Goal: Information Seeking & Learning: Learn about a topic

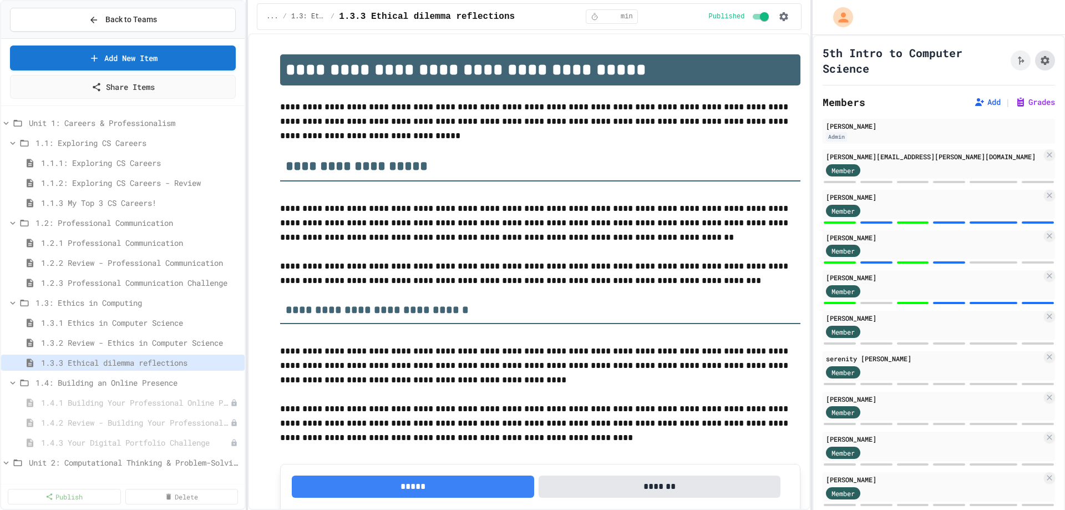
click at [1040, 64] on icon "Assignment Settings" at bounding box center [1045, 60] width 11 height 11
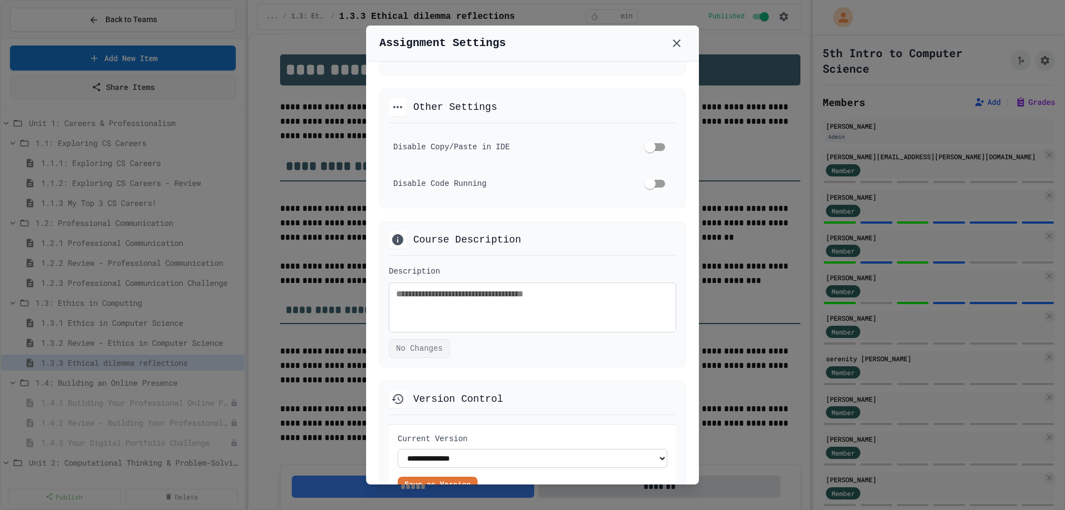
scroll to position [653, 0]
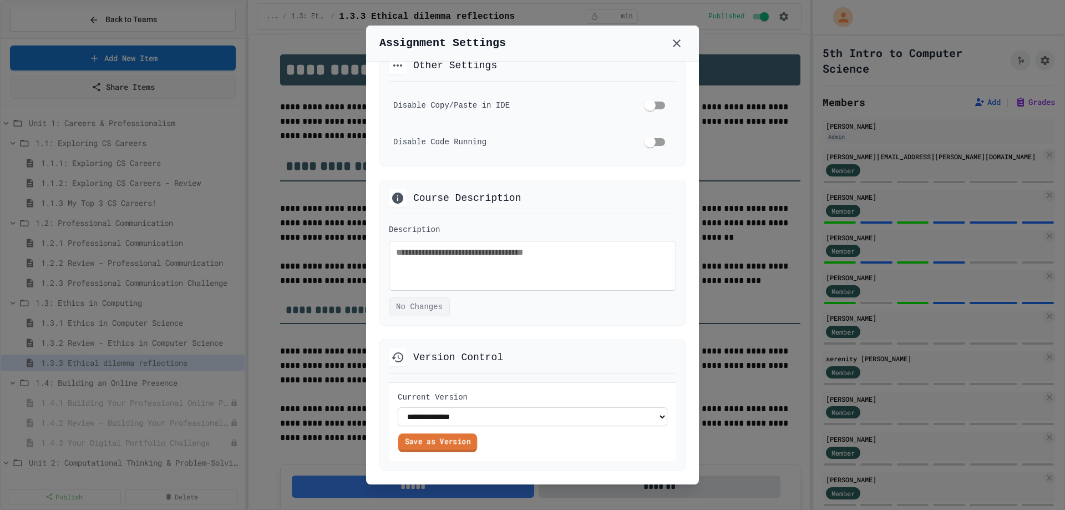
click at [460, 443] on link "Save as Version" at bounding box center [437, 442] width 79 height 18
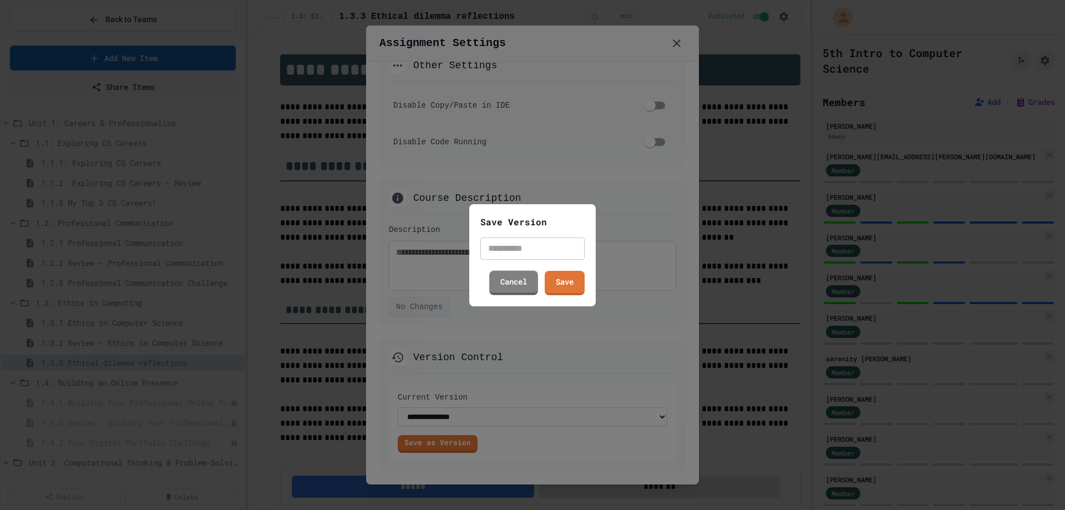
click at [516, 250] on input "text" at bounding box center [532, 248] width 104 height 22
type input "********"
click at [523, 285] on link "Cancel" at bounding box center [513, 281] width 49 height 26
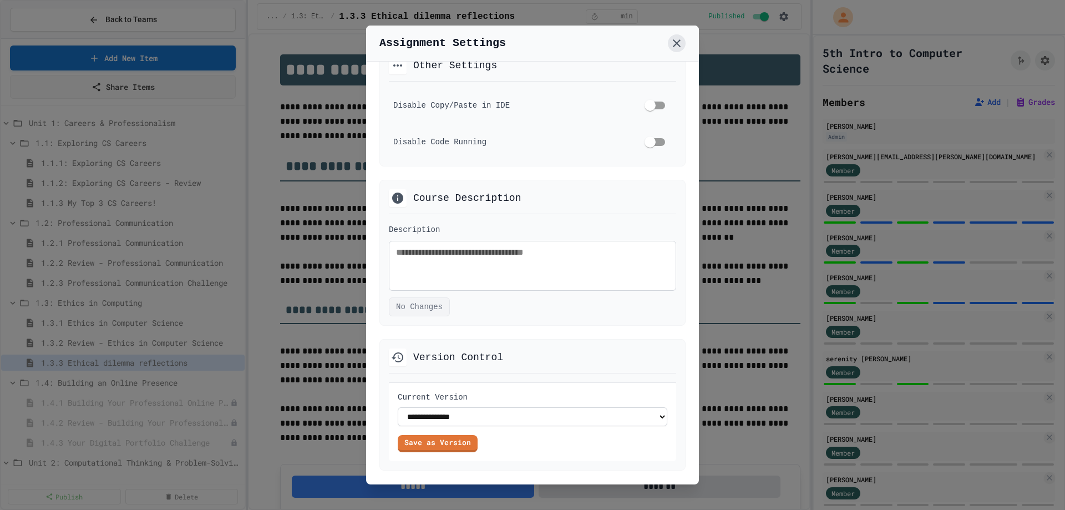
click at [677, 49] on icon at bounding box center [676, 43] width 13 height 13
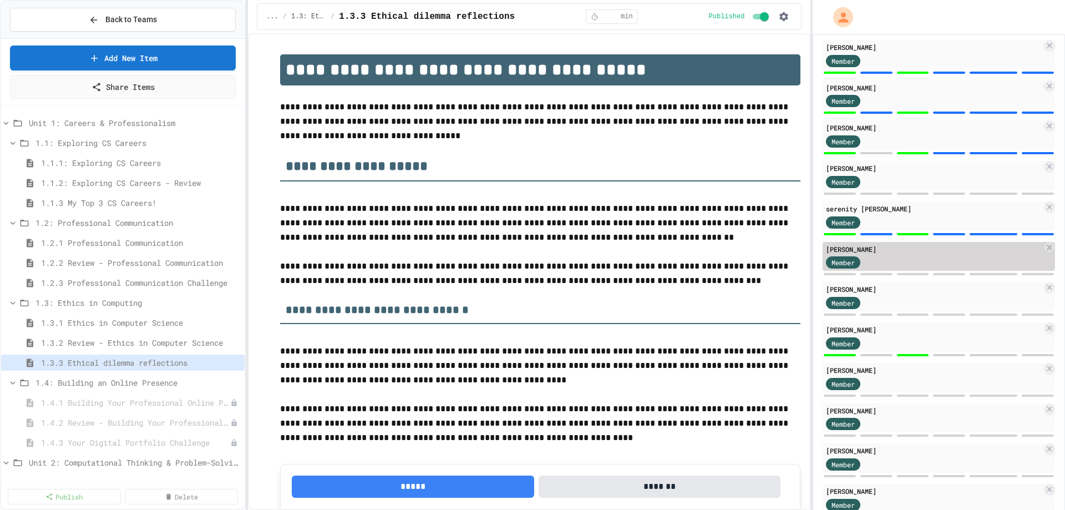
scroll to position [222, 0]
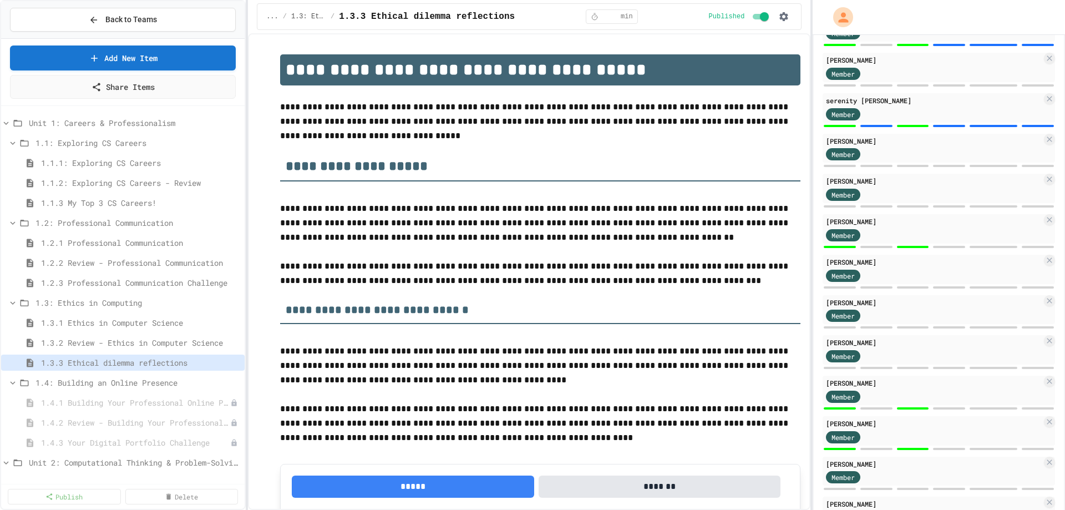
scroll to position [277, 0]
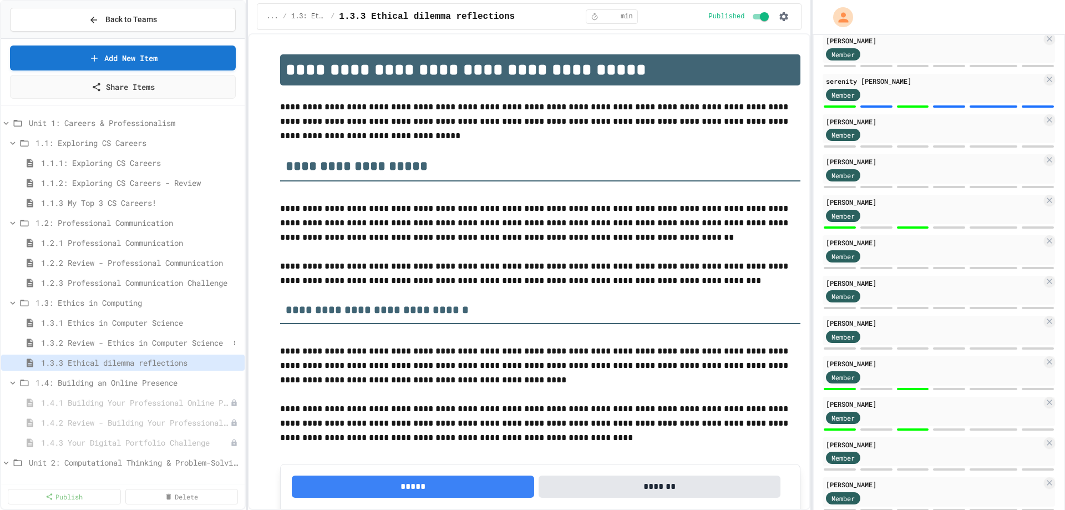
click at [152, 343] on span "1.3.2 Review - Ethics in Computer Science" at bounding box center [135, 343] width 188 height 12
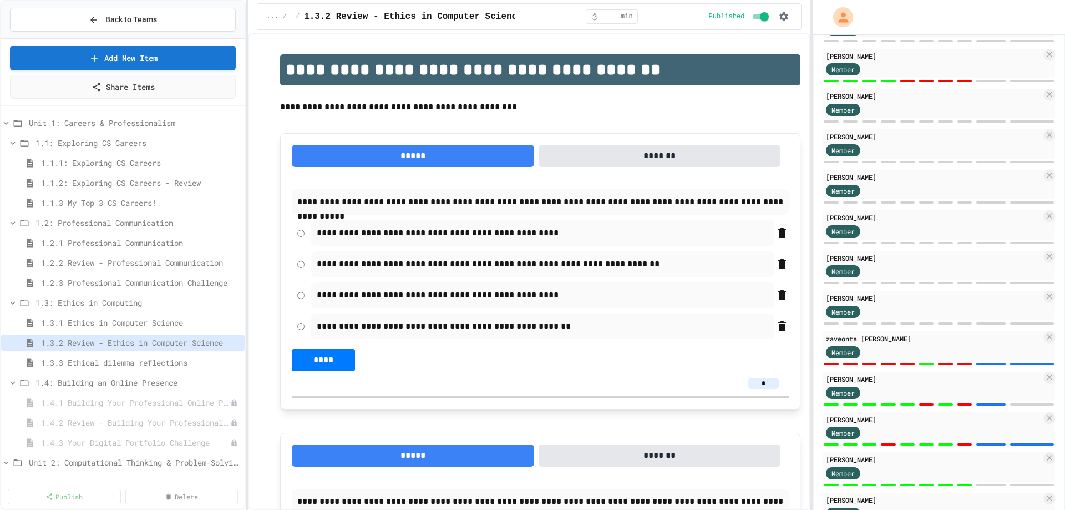
scroll to position [721, 0]
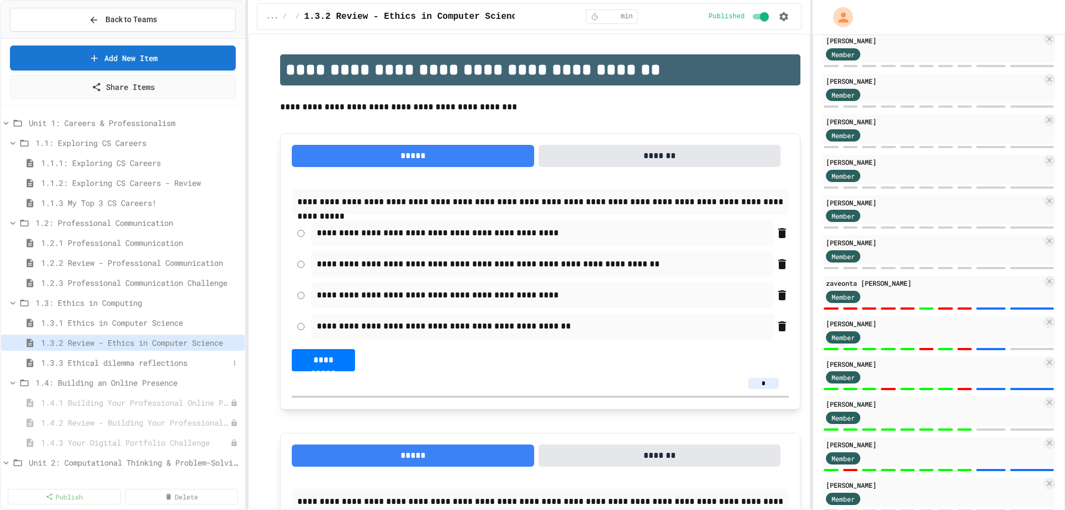
click at [93, 360] on span "1.3.3 Ethical dilemma reflections" at bounding box center [135, 363] width 188 height 12
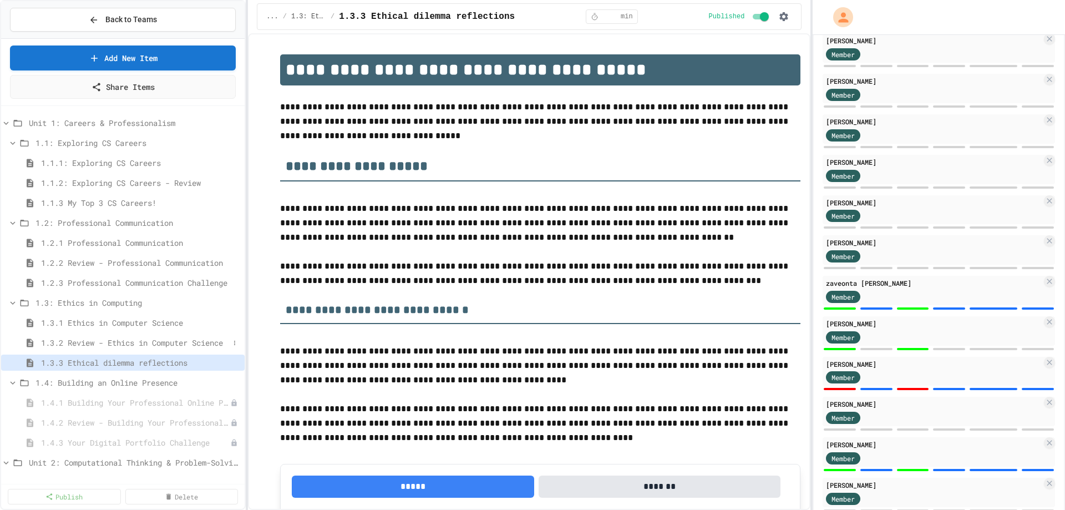
click at [102, 341] on span "1.3.2 Review - Ethics in Computer Science" at bounding box center [135, 343] width 188 height 12
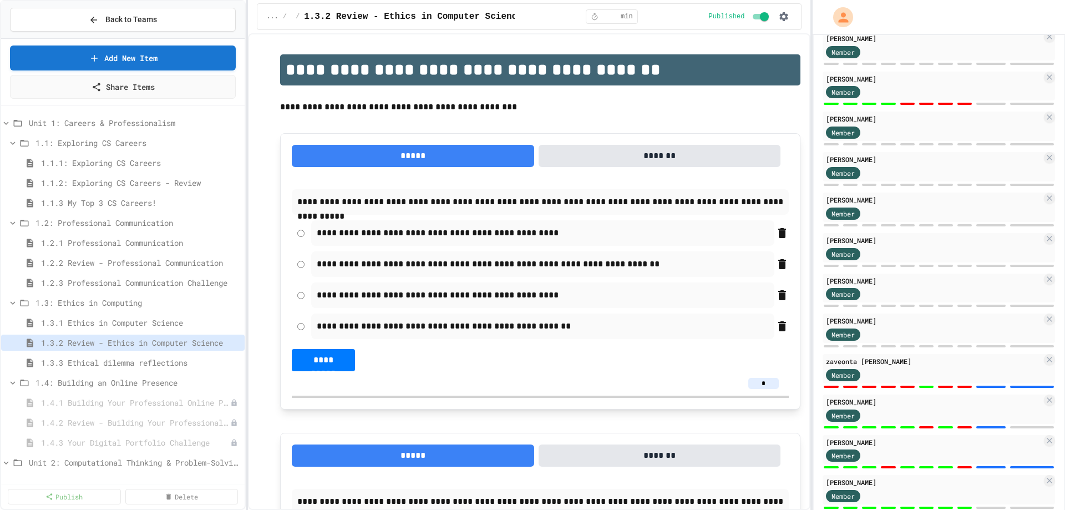
scroll to position [610, 0]
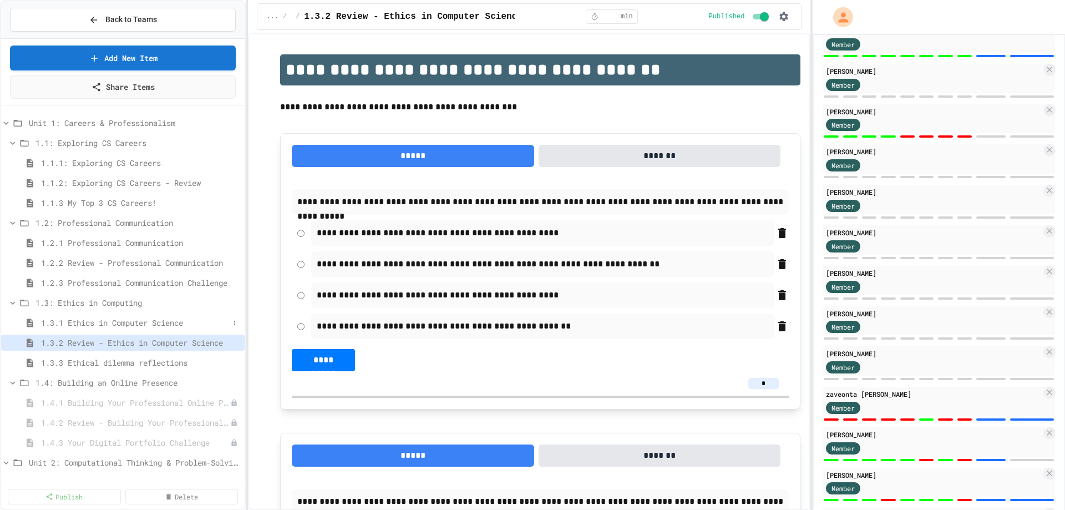
click at [128, 321] on span "1.3.1 Ethics in Computer Science" at bounding box center [135, 323] width 188 height 12
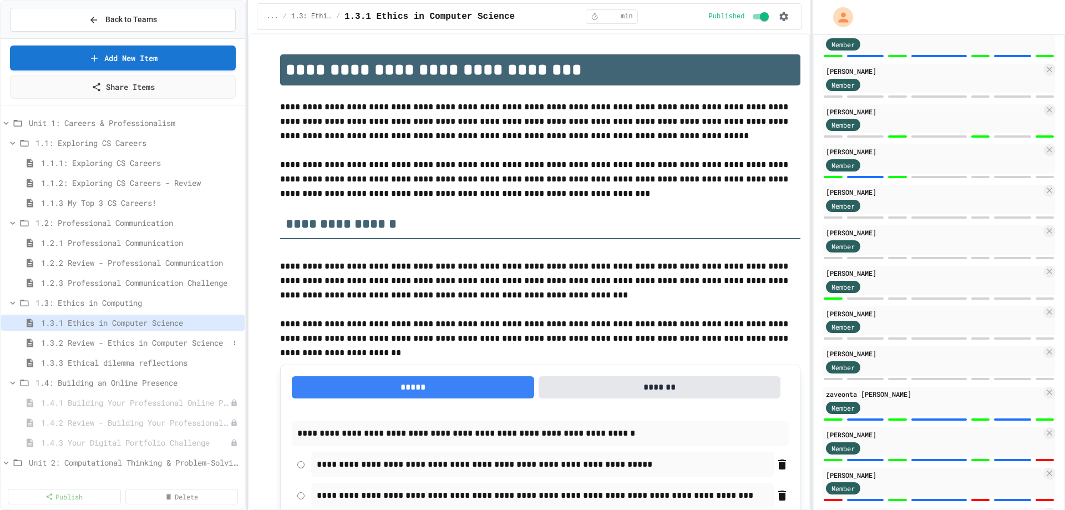
click at [141, 338] on span "1.3.2 Review - Ethics in Computer Science" at bounding box center [135, 343] width 188 height 12
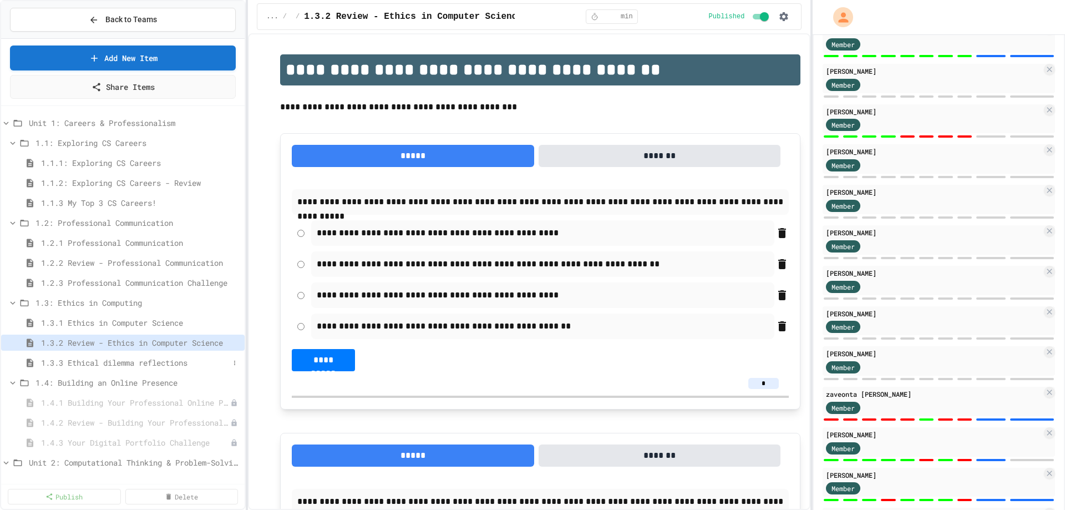
click at [112, 363] on span "1.3.3 Ethical dilemma reflections" at bounding box center [135, 363] width 188 height 12
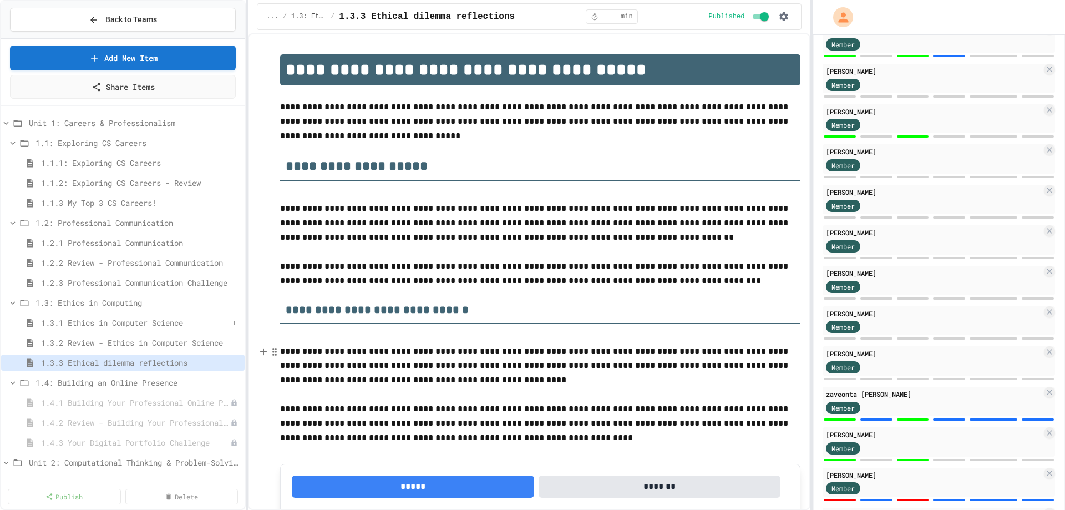
click at [83, 322] on span "1.3.1 Ethics in Computer Science" at bounding box center [135, 323] width 188 height 12
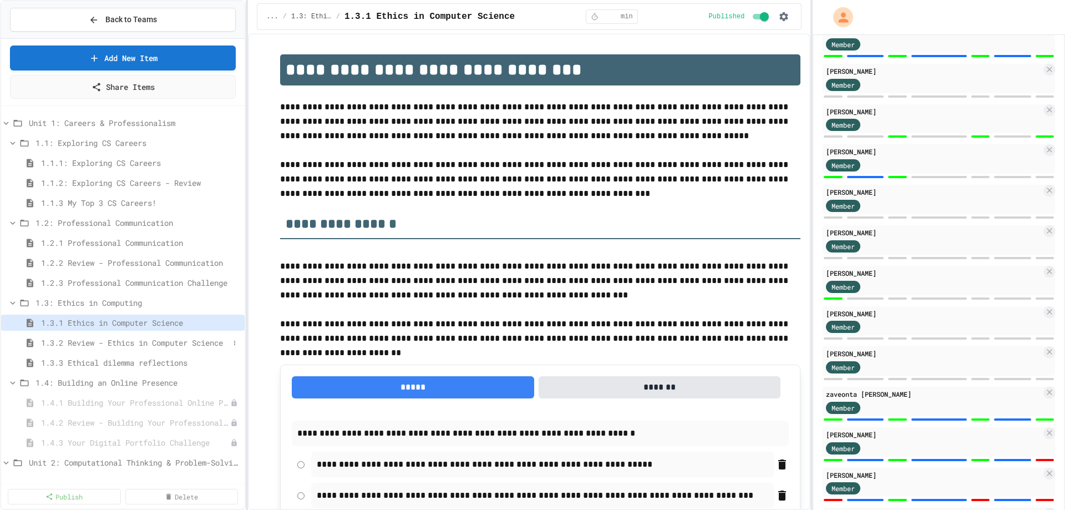
click at [93, 342] on span "1.3.2 Review - Ethics in Computer Science" at bounding box center [135, 343] width 188 height 12
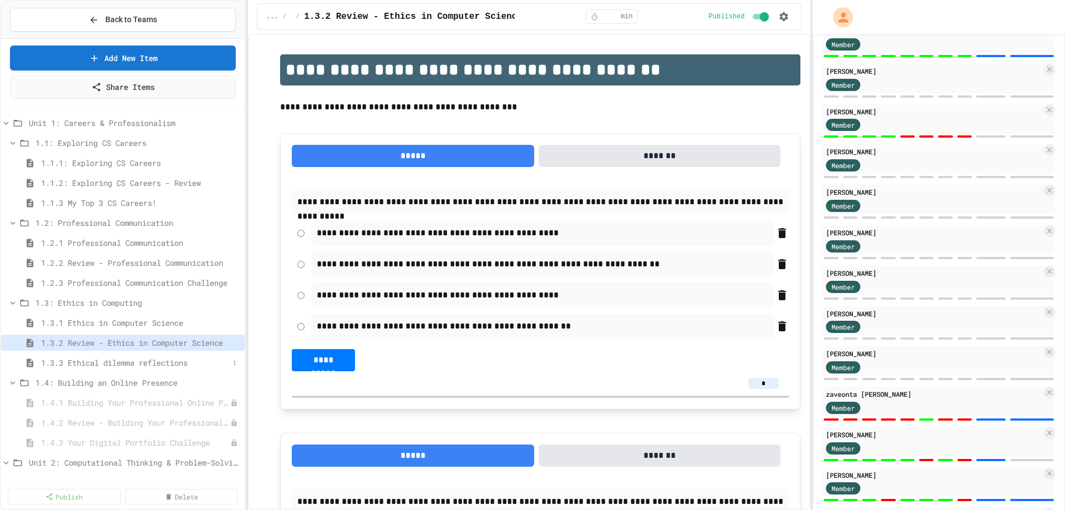
click at [97, 364] on span "1.3.3 Ethical dilemma reflections" at bounding box center [135, 363] width 188 height 12
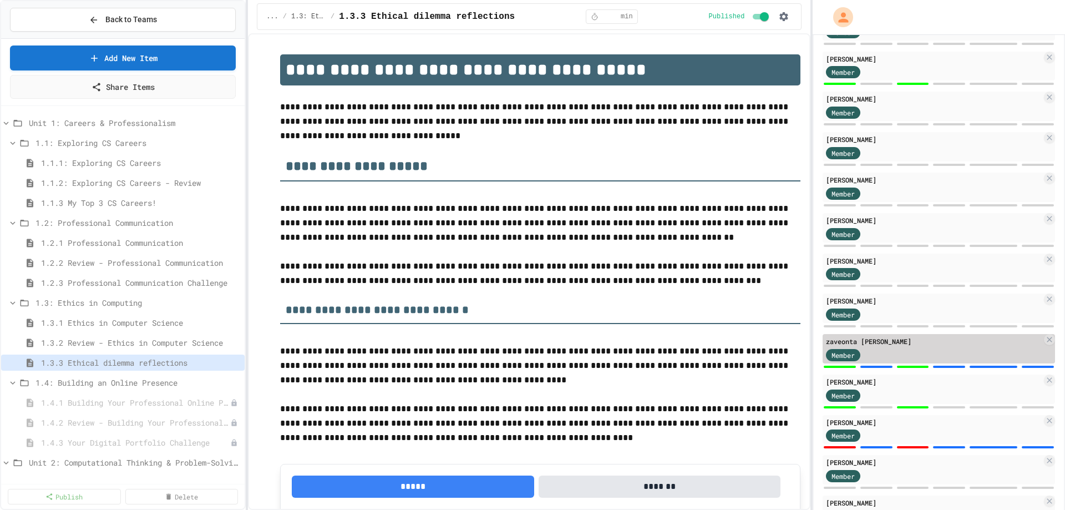
scroll to position [747, 0]
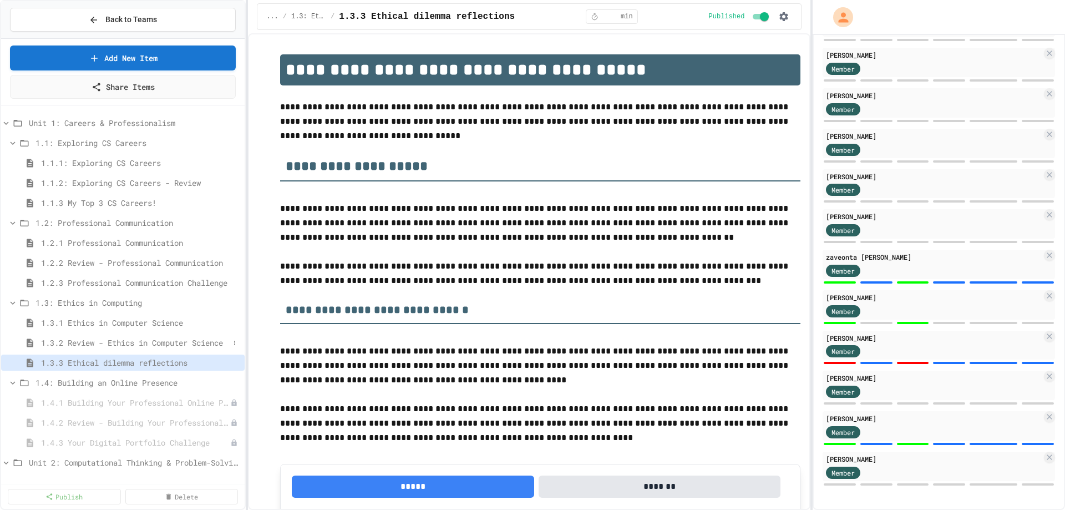
click at [113, 342] on span "1.3.2 Review - Ethics in Computer Science" at bounding box center [135, 343] width 188 height 12
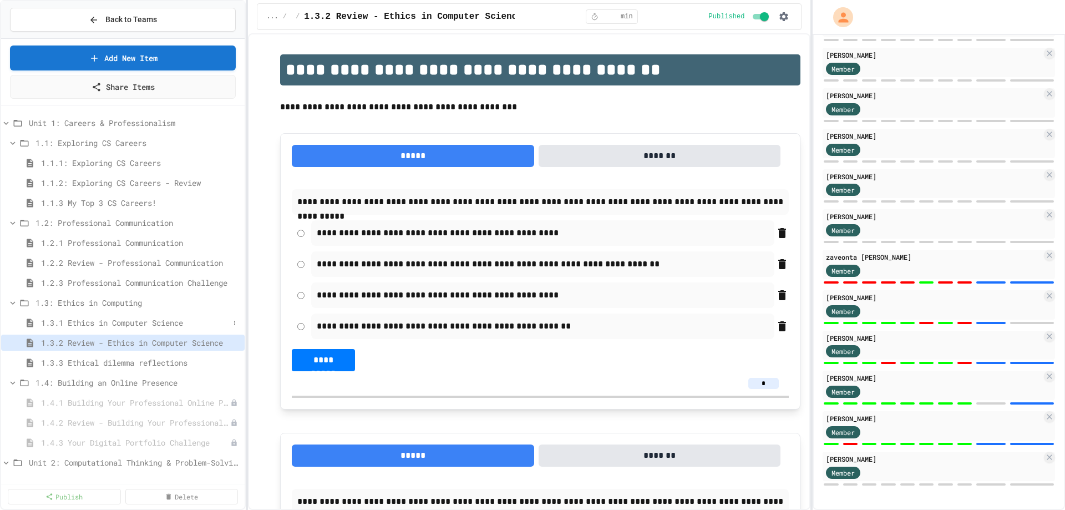
click at [107, 324] on span "1.3.1 Ethics in Computer Science" at bounding box center [135, 323] width 188 height 12
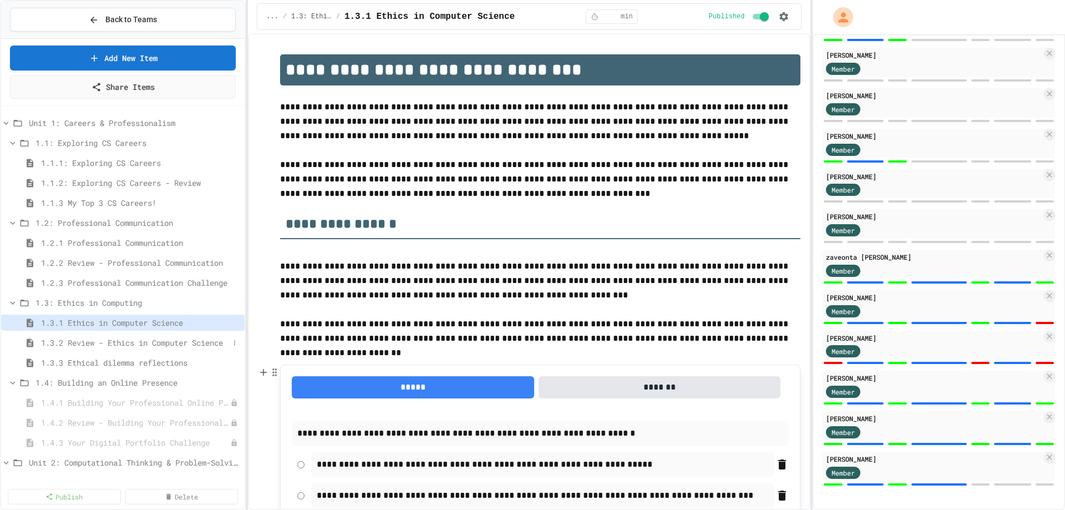
click at [152, 341] on span "1.3.2 Review - Ethics in Computer Science" at bounding box center [135, 343] width 188 height 12
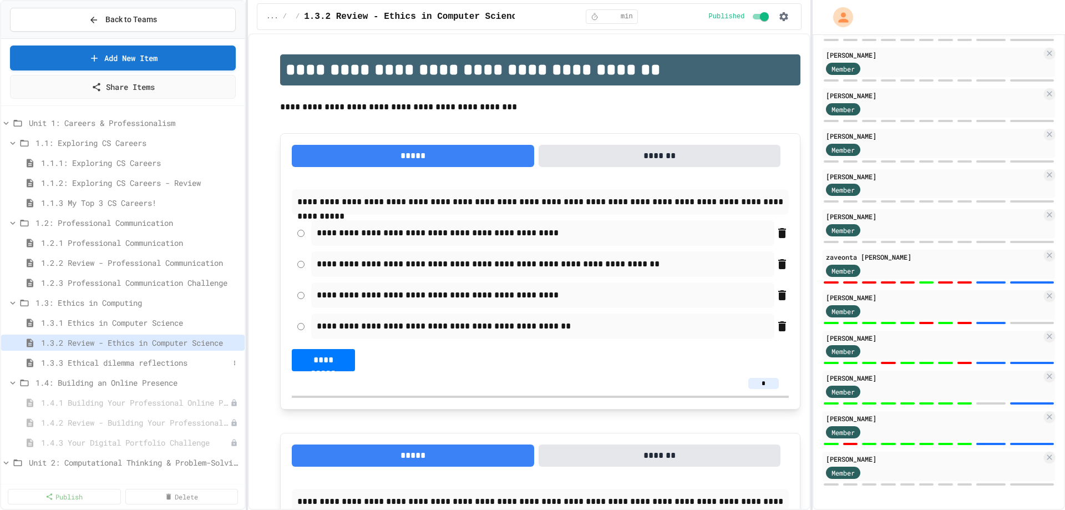
click at [140, 362] on span "1.3.3 Ethical dilemma reflections" at bounding box center [135, 363] width 188 height 12
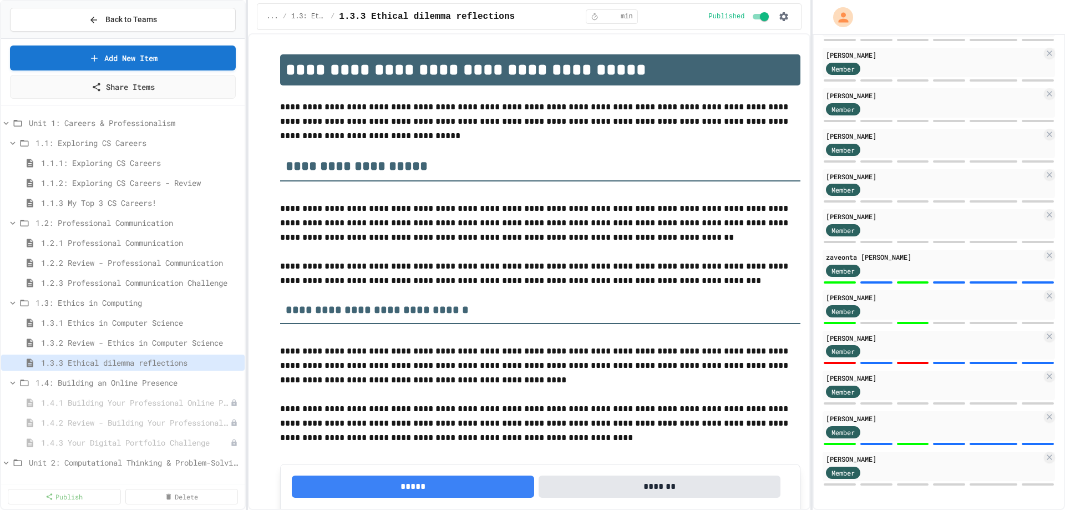
scroll to position [692, 0]
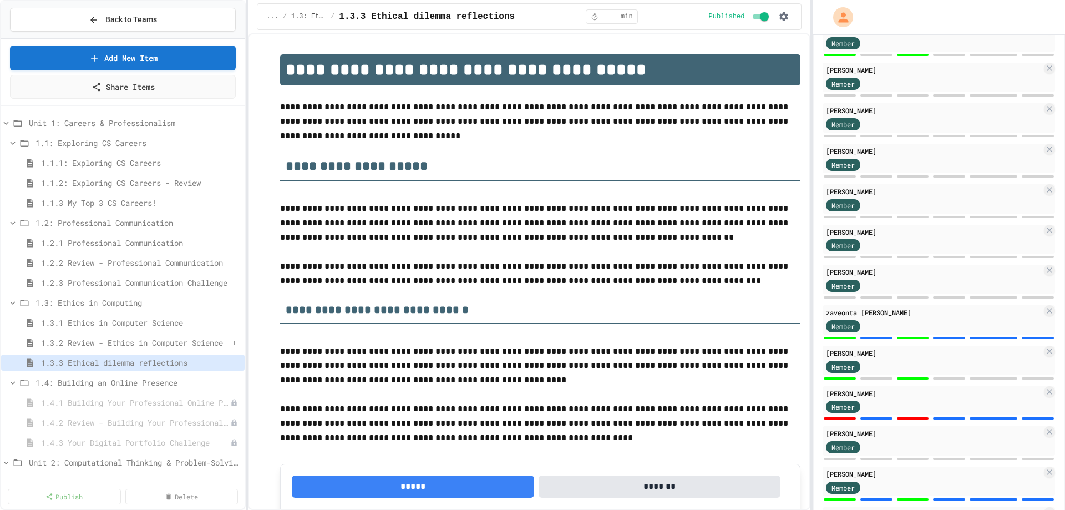
click at [90, 338] on span "1.3.2 Review - Ethics in Computer Science" at bounding box center [135, 343] width 188 height 12
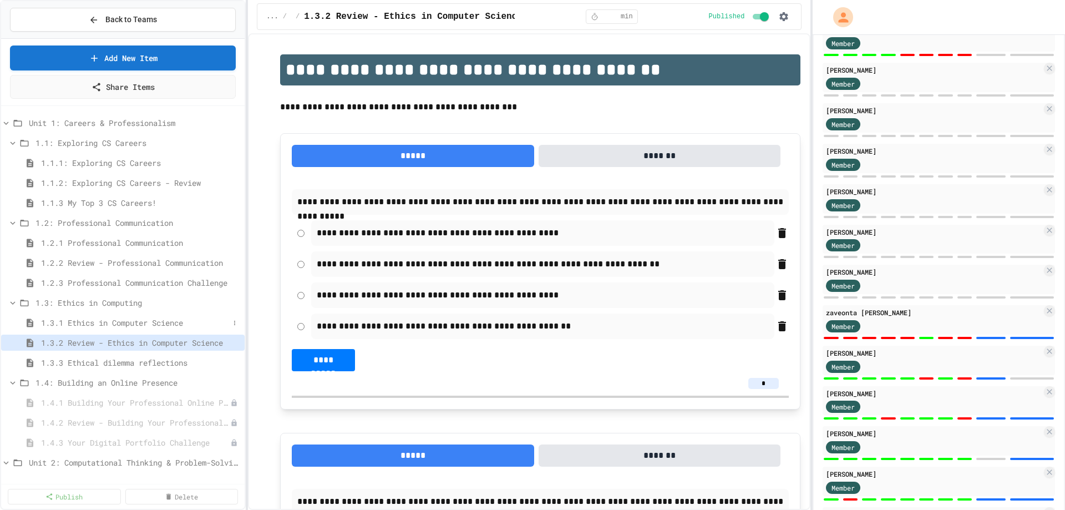
click at [82, 318] on span "1.3.1 Ethics in Computer Science" at bounding box center [135, 323] width 188 height 12
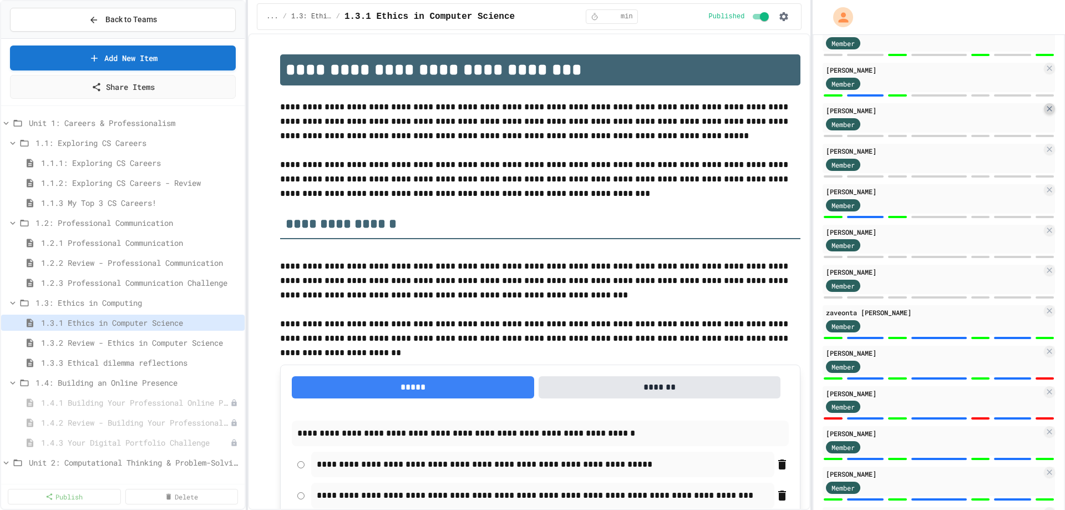
click at [1047, 110] on icon at bounding box center [1049, 109] width 5 height 5
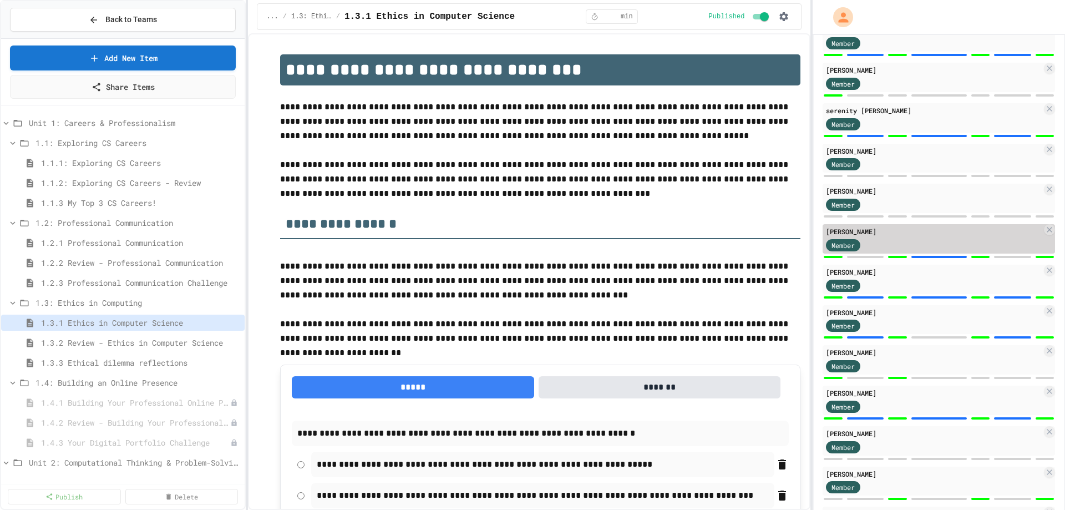
scroll to position [192, 0]
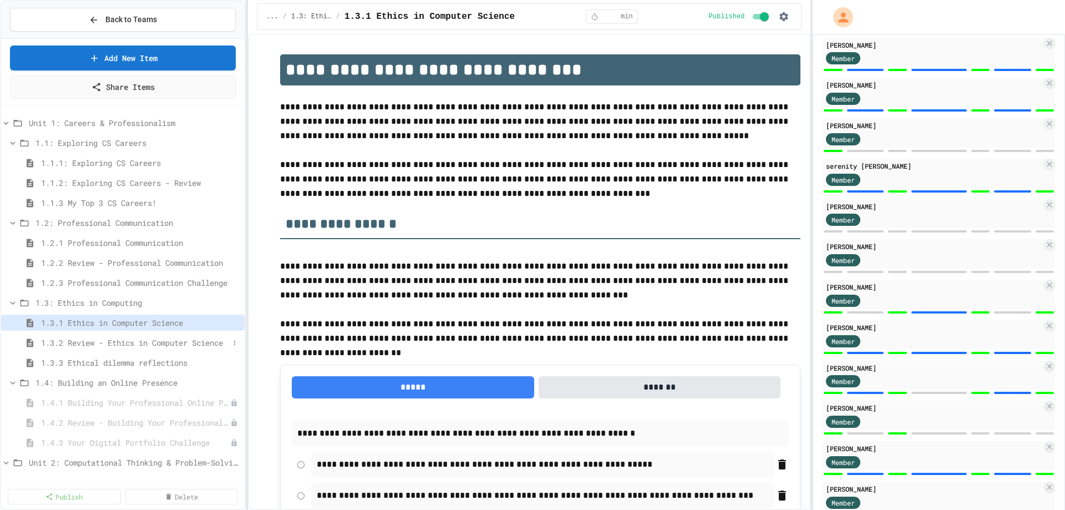
click at [145, 346] on span "1.3.2 Review - Ethics in Computer Science" at bounding box center [135, 343] width 188 height 12
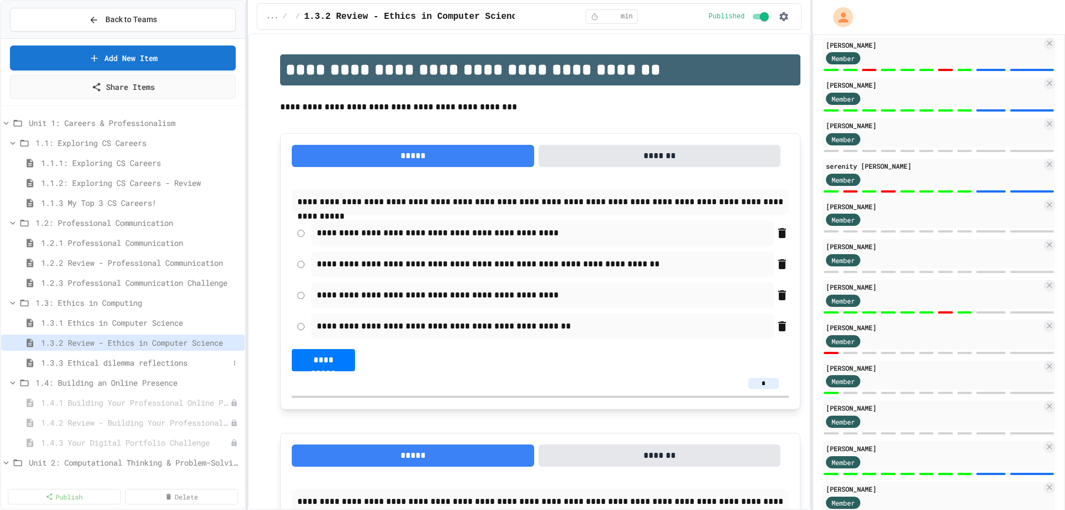
click at [138, 362] on span "1.3.3 Ethical dilemma reflections" at bounding box center [135, 363] width 188 height 12
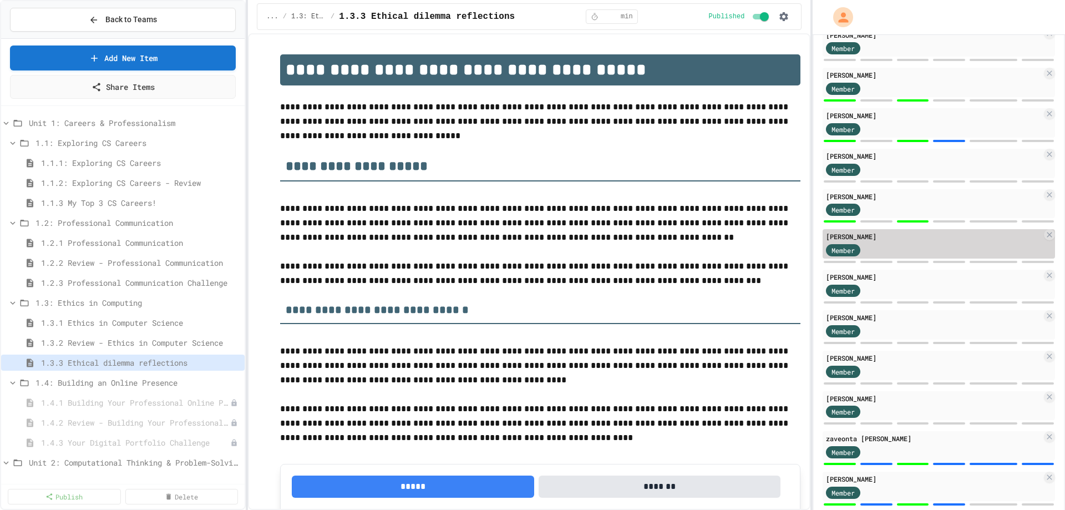
scroll to position [581, 0]
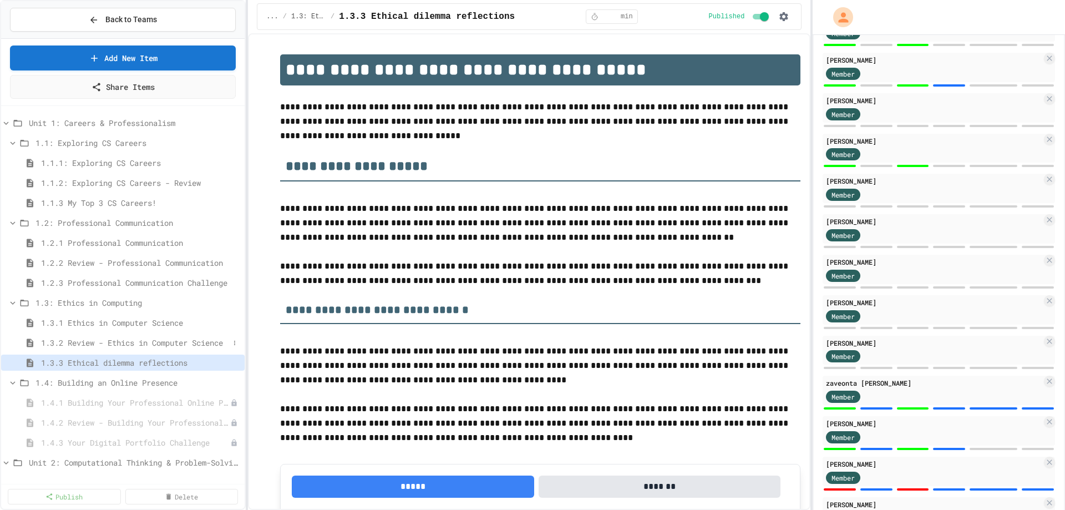
click at [117, 343] on span "1.3.2 Review - Ethics in Computer Science" at bounding box center [135, 343] width 188 height 12
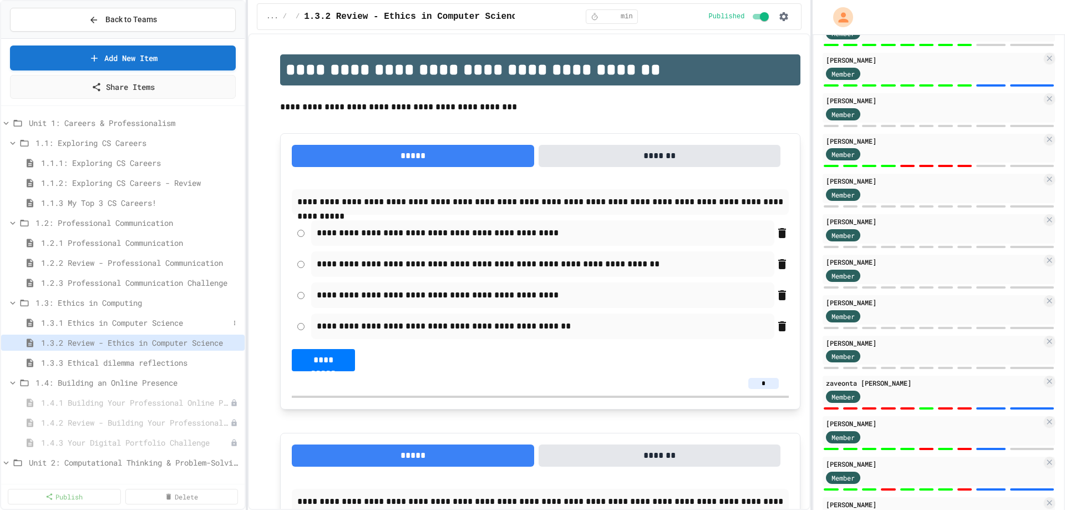
click at [116, 323] on span "1.3.1 Ethics in Computer Science" at bounding box center [135, 323] width 188 height 12
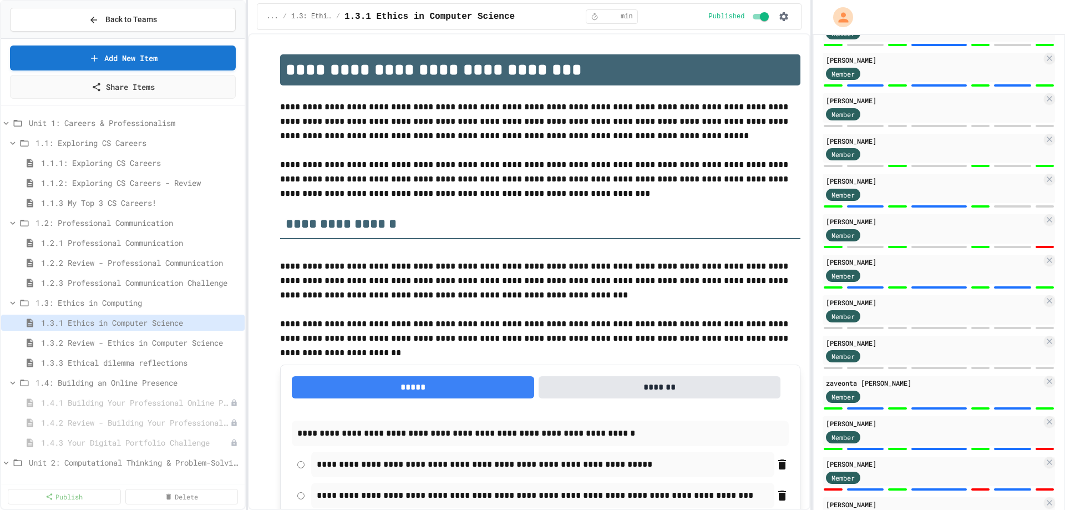
click at [114, 344] on span "1.3.2 Review - Ethics in Computer Science" at bounding box center [140, 343] width 199 height 12
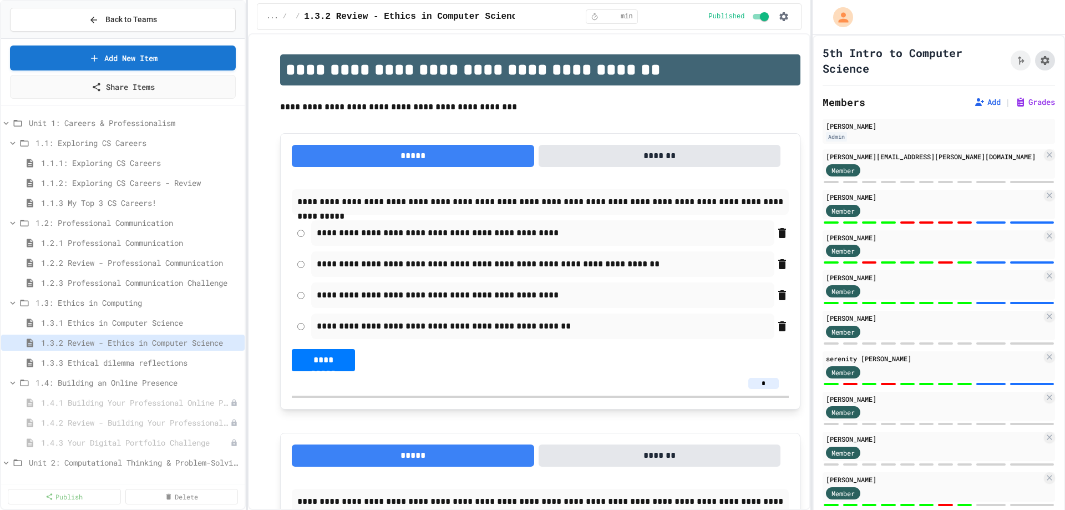
click at [1040, 62] on icon "Assignment Settings" at bounding box center [1045, 60] width 11 height 11
type input "********"
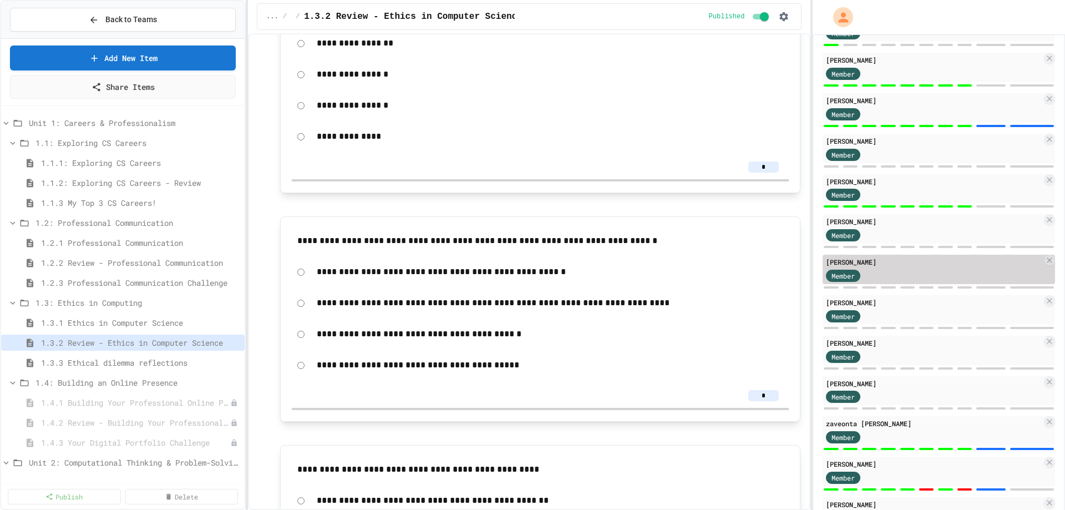
scroll to position [485, 0]
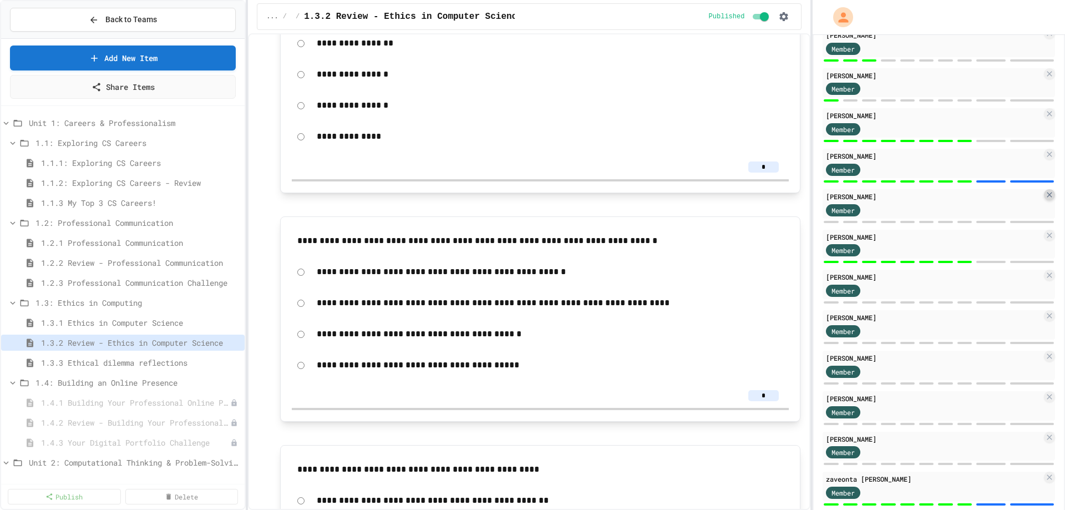
click at [1045, 195] on icon at bounding box center [1049, 194] width 9 height 9
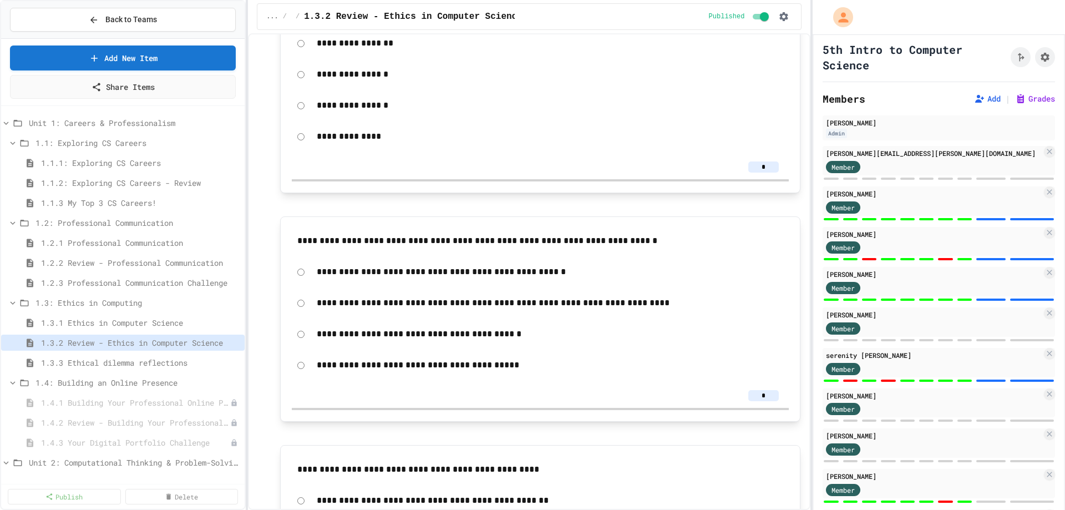
scroll to position [0, 0]
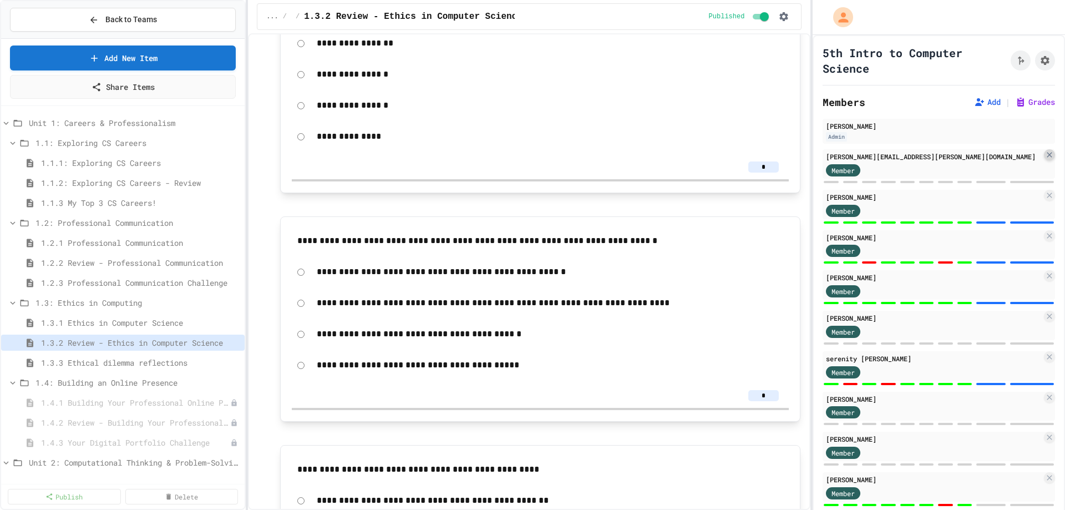
click at [1045, 154] on icon at bounding box center [1049, 154] width 9 height 9
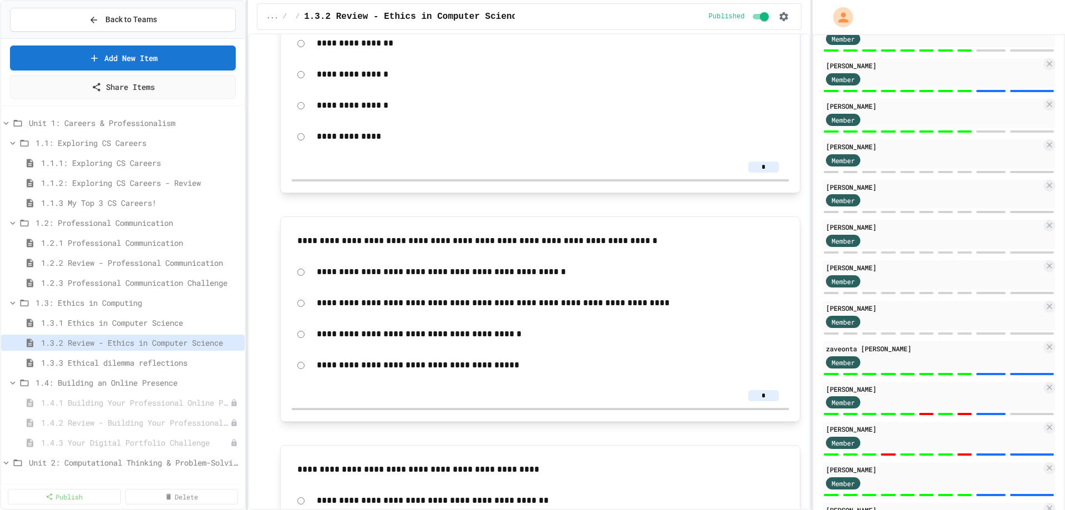
scroll to position [626, 0]
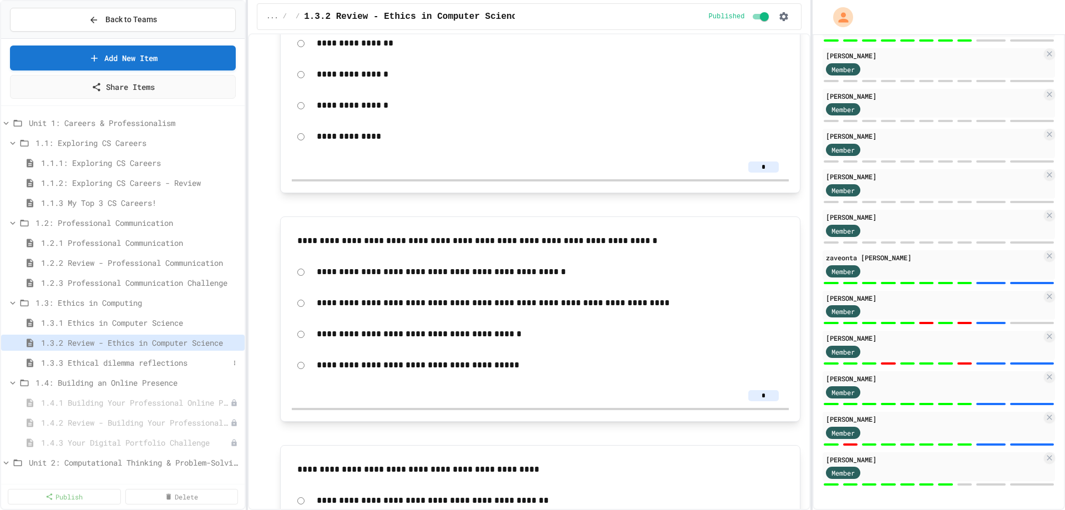
click at [152, 363] on span "1.3.3 Ethical dilemma reflections" at bounding box center [135, 363] width 188 height 12
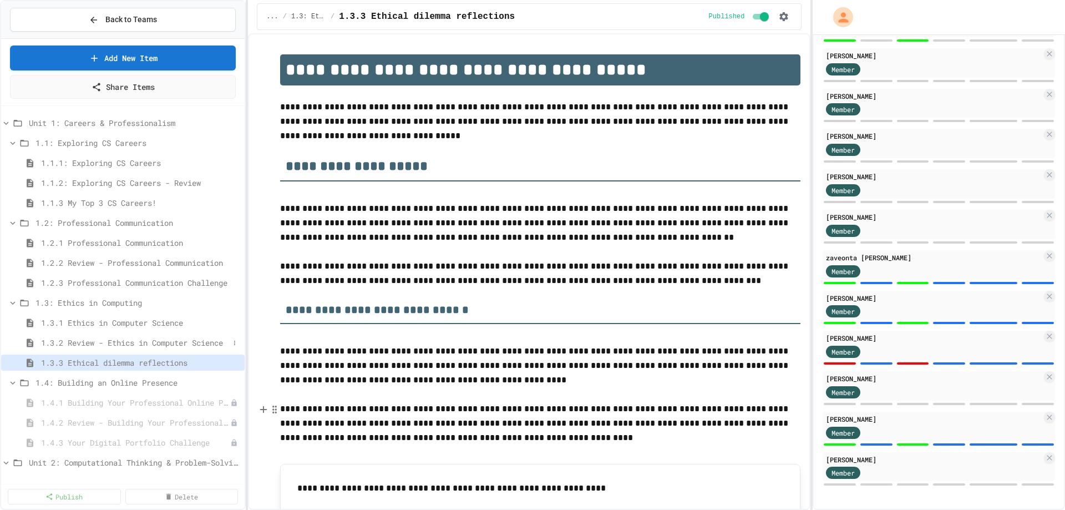
click at [132, 347] on span "1.3.2 Review - Ethics in Computer Science" at bounding box center [135, 343] width 188 height 12
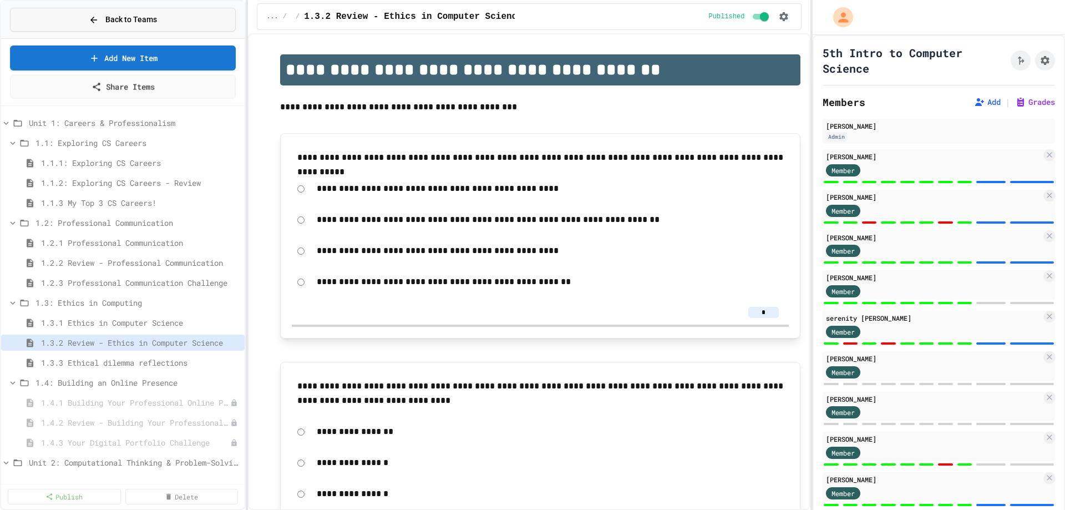
click at [95, 20] on icon at bounding box center [93, 20] width 7 height 7
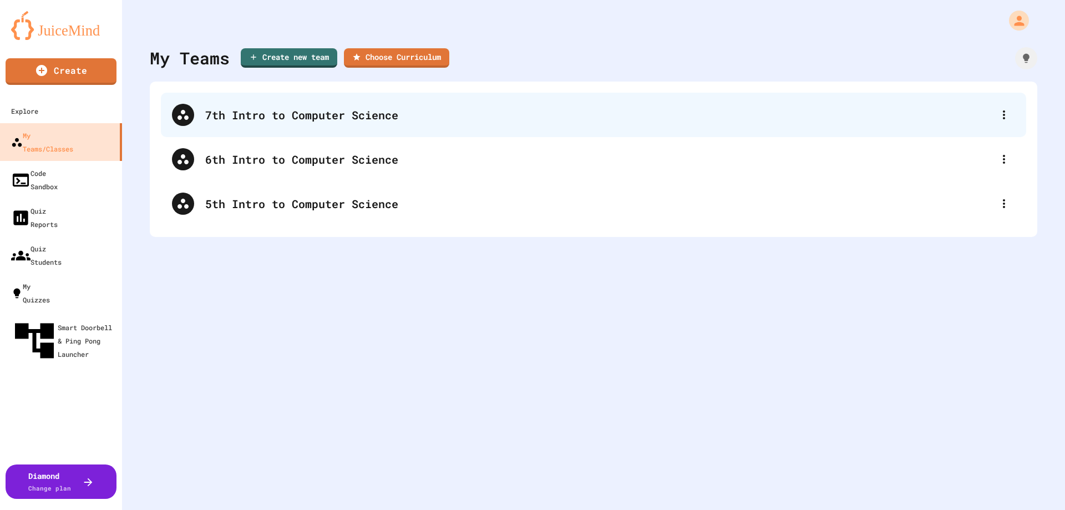
click at [260, 116] on div "7th Intro to Computer Science" at bounding box center [599, 115] width 788 height 17
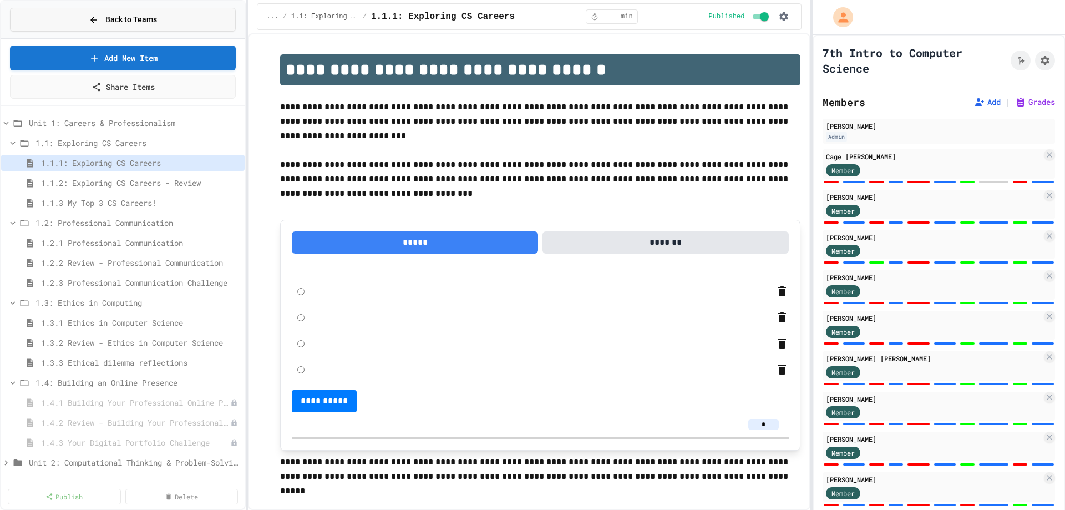
click at [179, 18] on button "Back to Teams" at bounding box center [123, 20] width 226 height 24
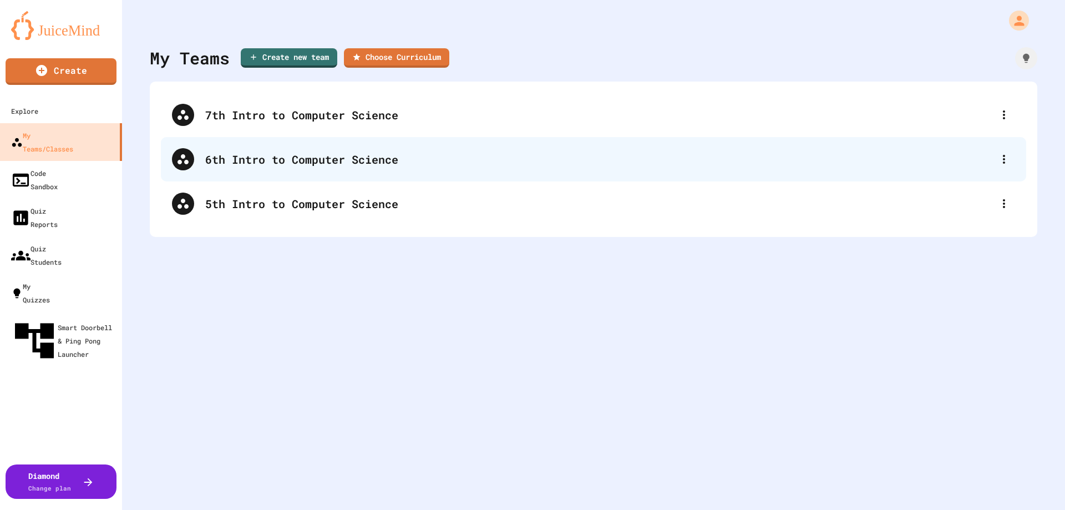
click at [299, 153] on div "6th Intro to Computer Science" at bounding box center [599, 159] width 788 height 17
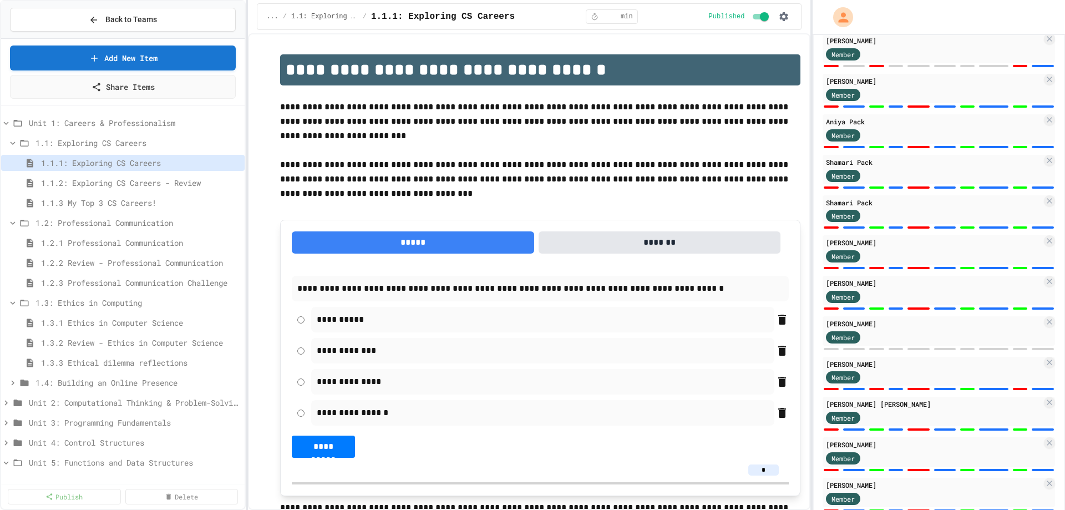
scroll to position [777, 0]
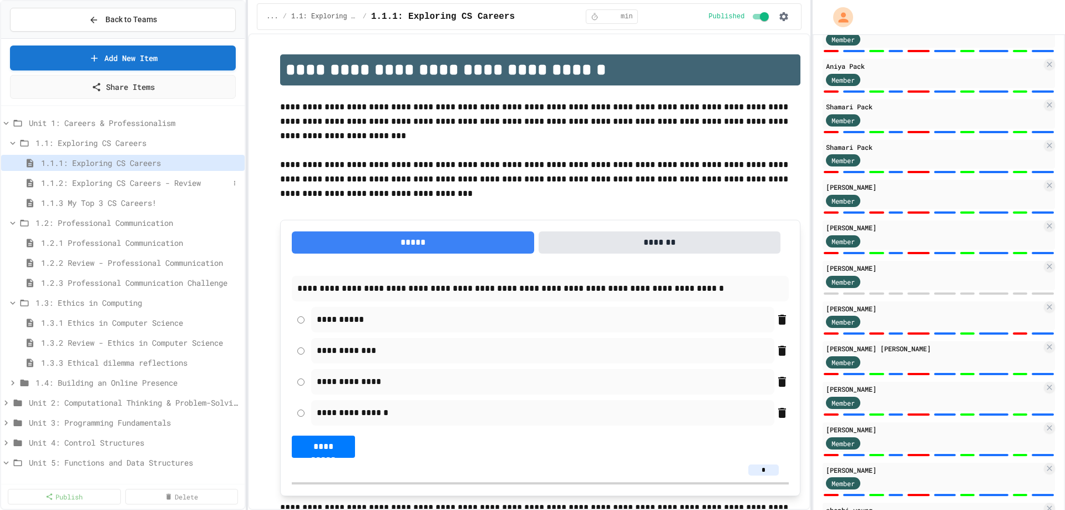
click at [108, 184] on span "1.1.2: Exploring CS Careers - Review" at bounding box center [135, 183] width 188 height 12
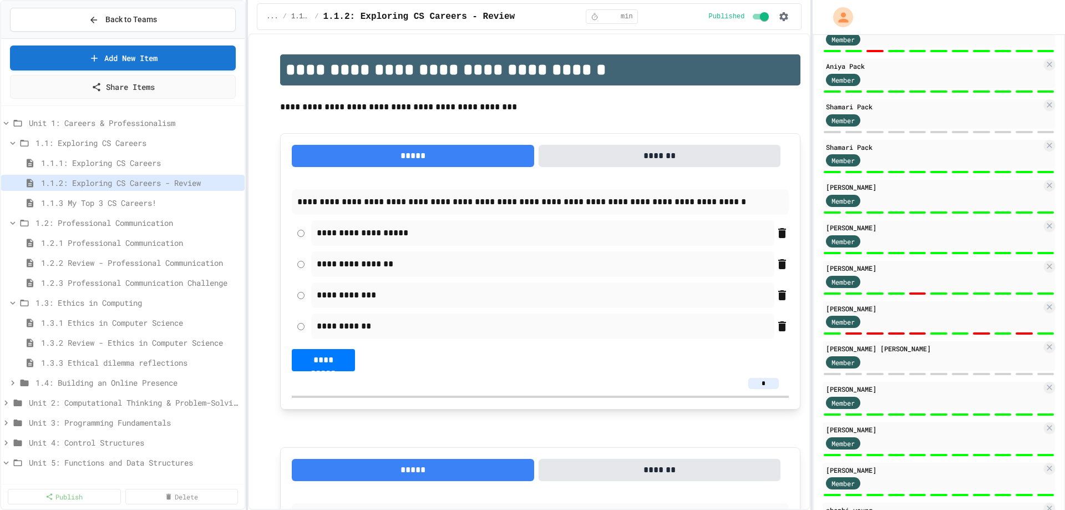
scroll to position [828, 0]
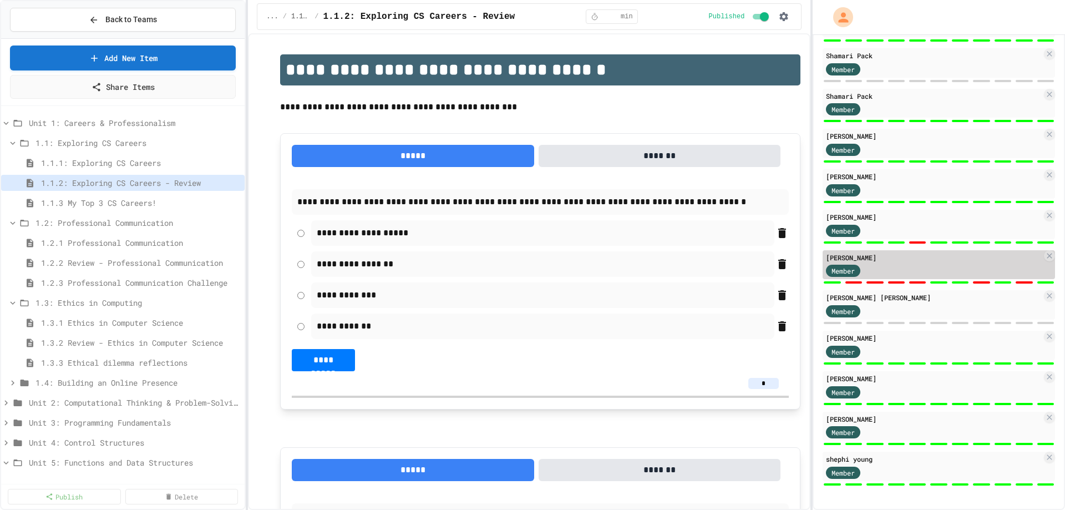
click at [883, 264] on div "Member" at bounding box center [934, 271] width 216 height 14
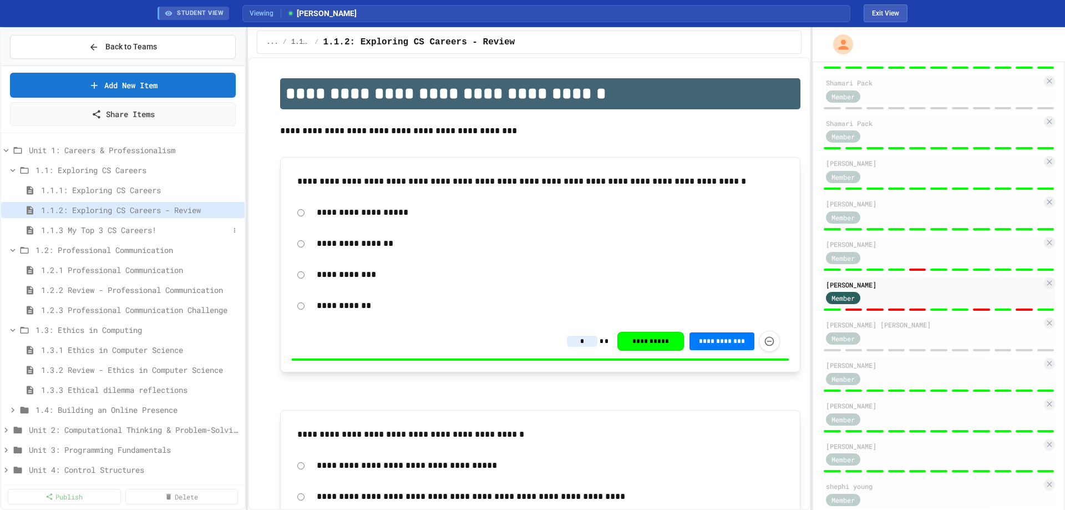
click at [123, 229] on span "1.1.3 My Top 3 CS Careers!" at bounding box center [135, 230] width 188 height 12
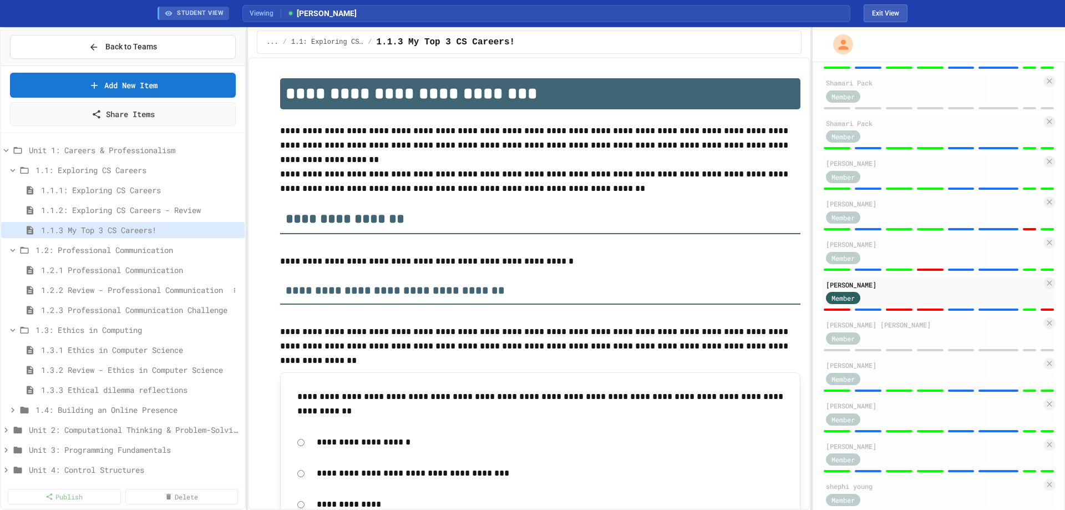
click at [122, 283] on div "1.2.2 Review - Professional Communication" at bounding box center [123, 290] width 244 height 16
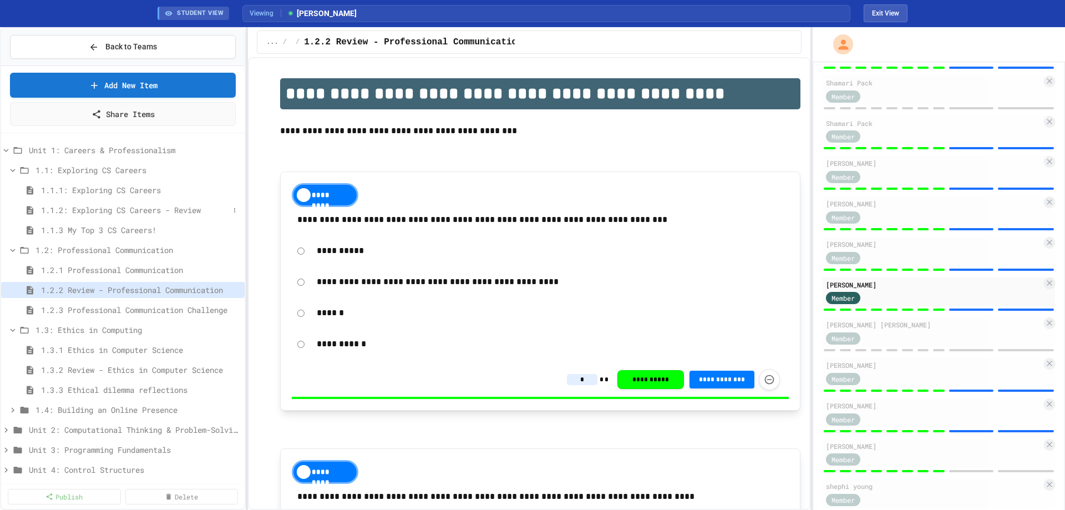
click at [96, 207] on span "1.1.2: Exploring CS Careers - Review" at bounding box center [135, 210] width 188 height 12
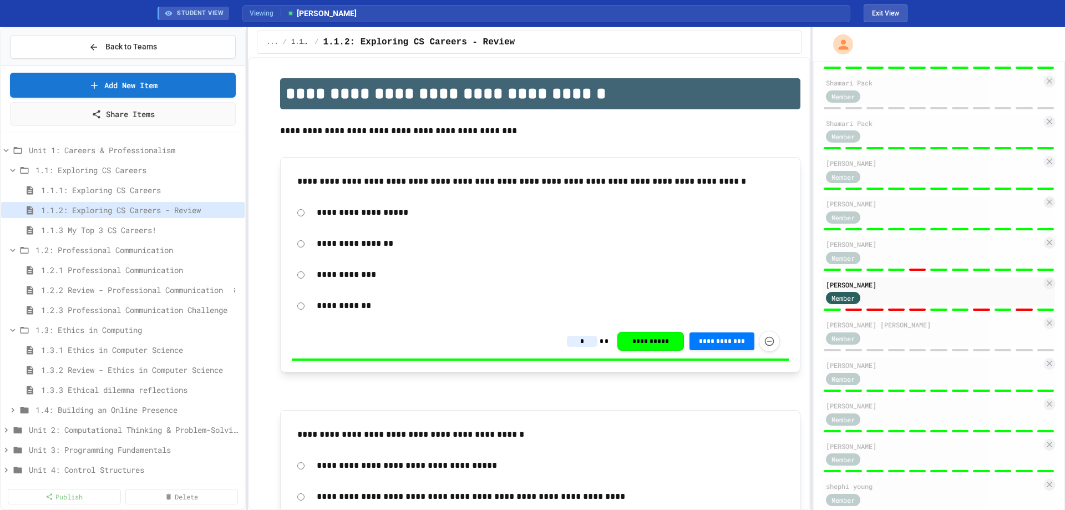
click at [132, 286] on span "1.2.2 Review - Professional Communication" at bounding box center [135, 290] width 188 height 12
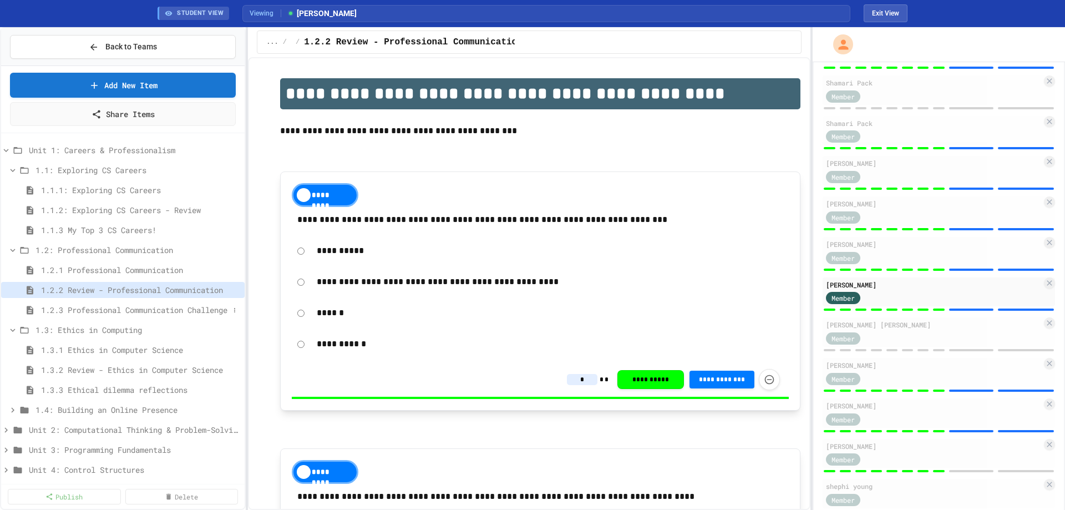
click at [140, 311] on span "1.2.3 Professional Communication Challenge" at bounding box center [135, 310] width 188 height 12
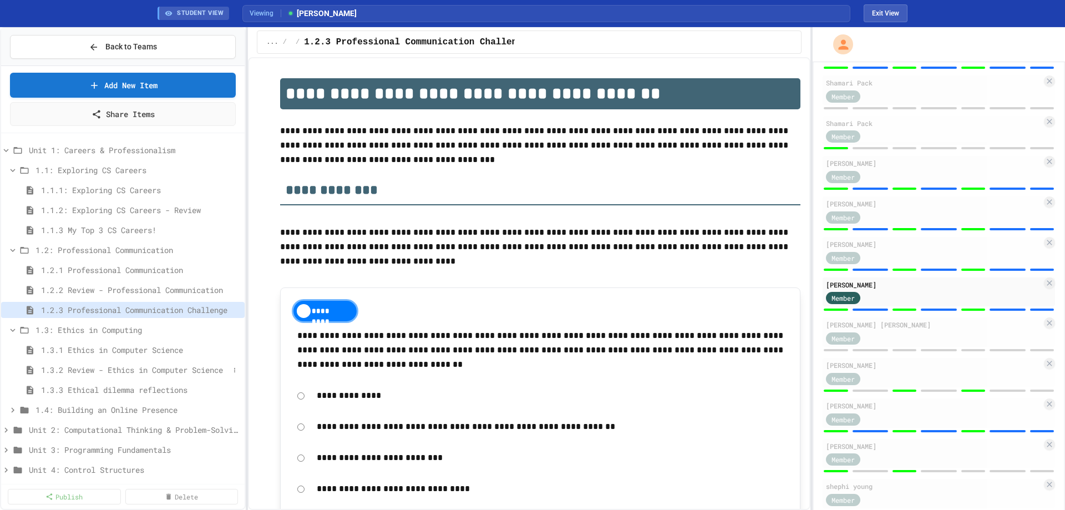
click at [93, 368] on span "1.3.2 Review - Ethics in Computer Science" at bounding box center [135, 370] width 188 height 12
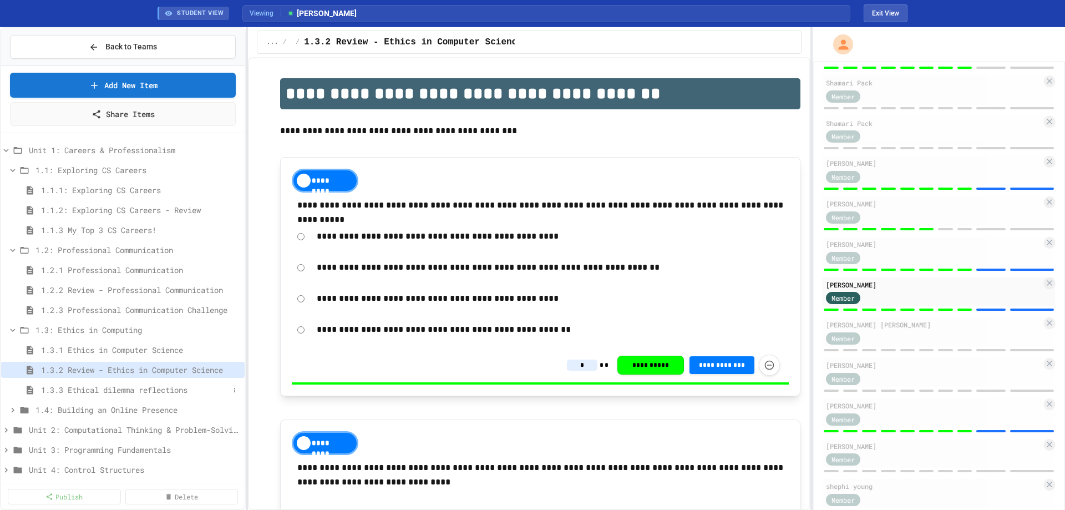
click at [89, 387] on span "1.3.3 Ethical dilemma reflections" at bounding box center [135, 390] width 188 height 12
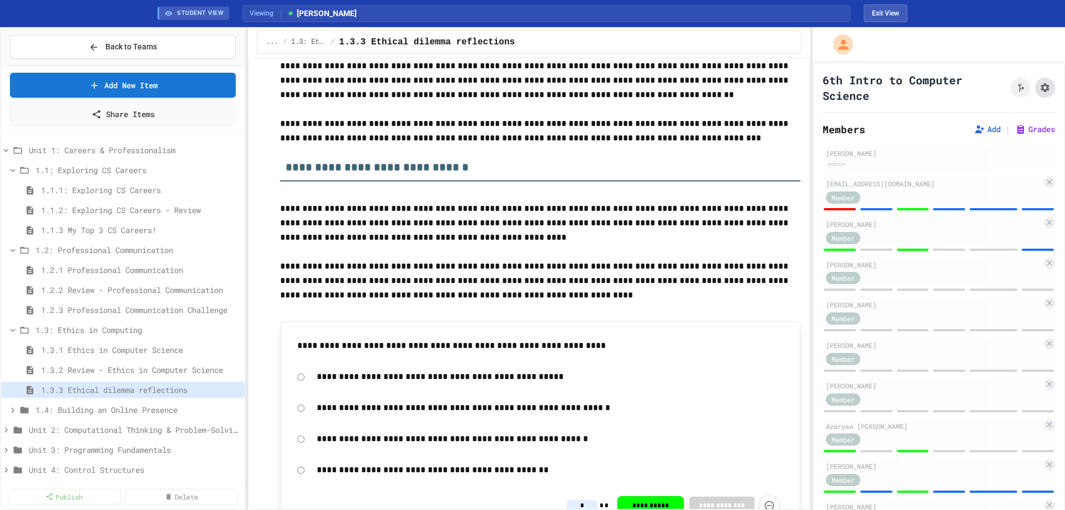
click at [1041, 85] on icon "Assignment Settings" at bounding box center [1045, 87] width 9 height 9
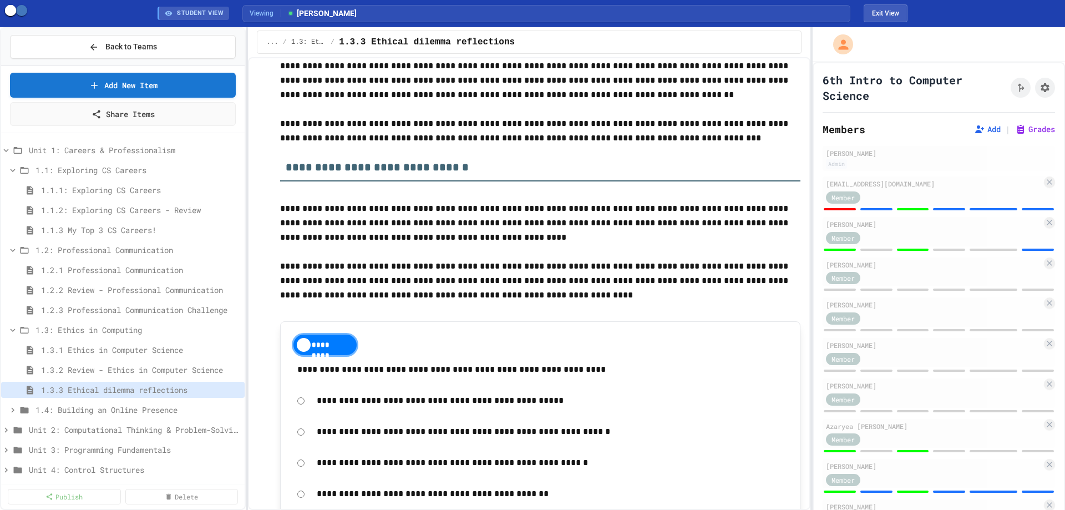
scroll to position [653, 0]
type input "********"
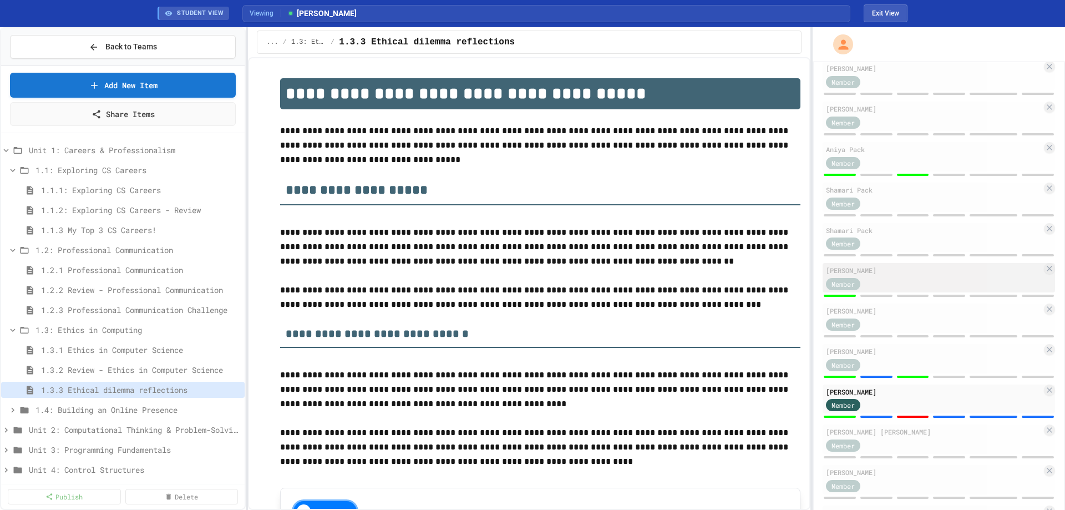
scroll to position [721, 0]
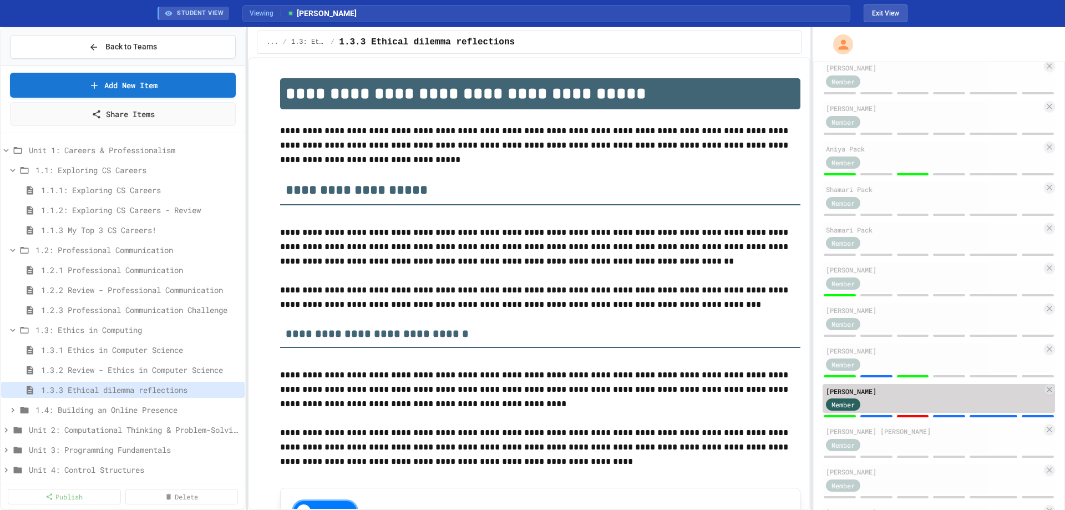
click at [889, 403] on div "Member" at bounding box center [934, 404] width 216 height 14
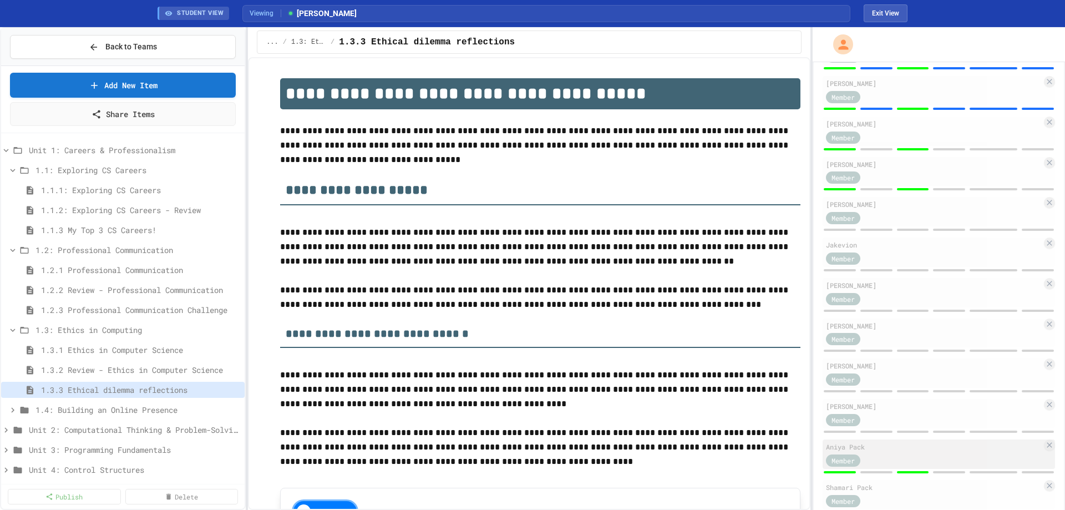
scroll to position [411, 0]
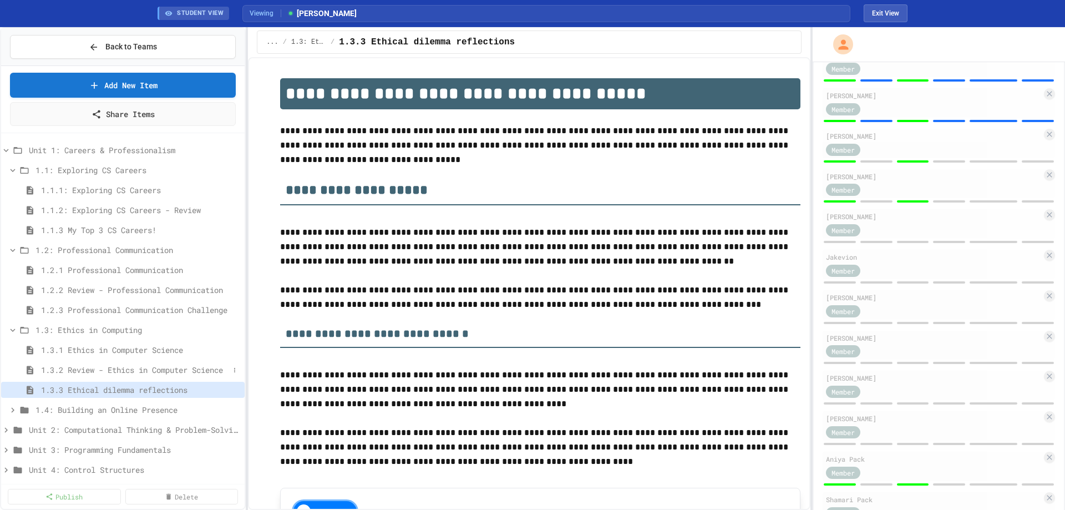
click at [93, 367] on span "1.3.2 Review - Ethics in Computer Science" at bounding box center [135, 370] width 188 height 12
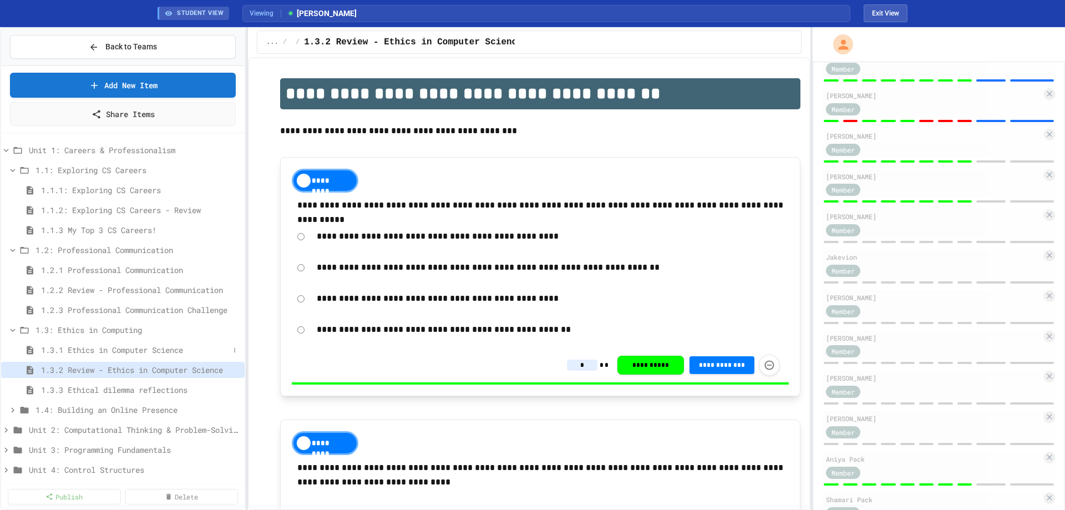
click at [149, 349] on span "1.3.1 Ethics in Computer Science" at bounding box center [135, 350] width 188 height 12
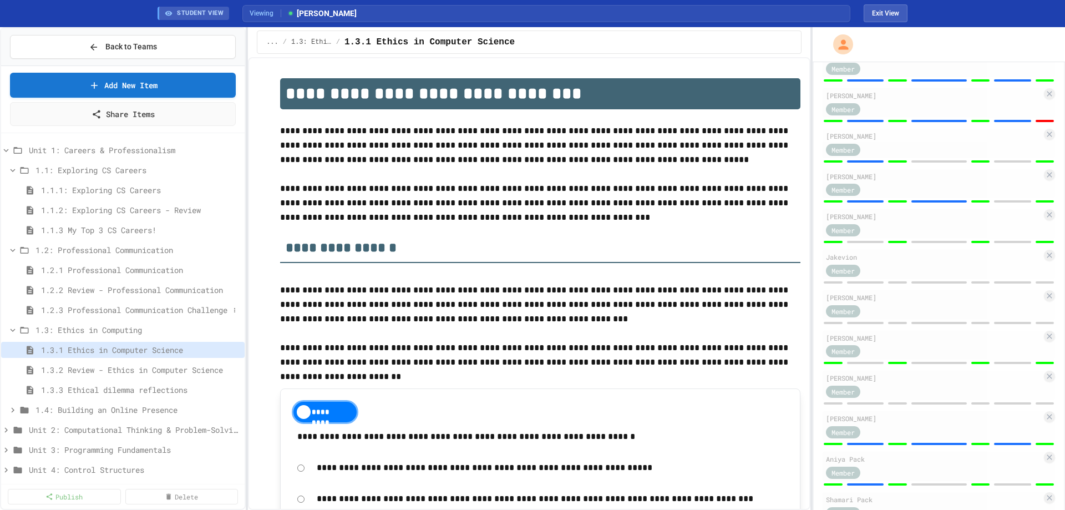
click at [119, 309] on span "1.2.3 Professional Communication Challenge" at bounding box center [135, 310] width 188 height 12
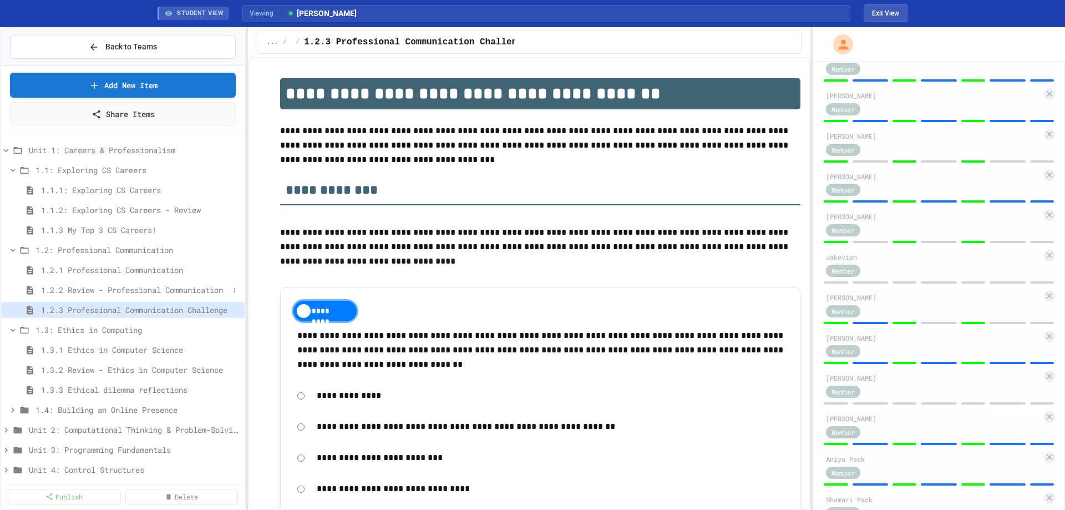
click at [110, 291] on span "1.2.2 Review - Professional Communication" at bounding box center [135, 290] width 188 height 12
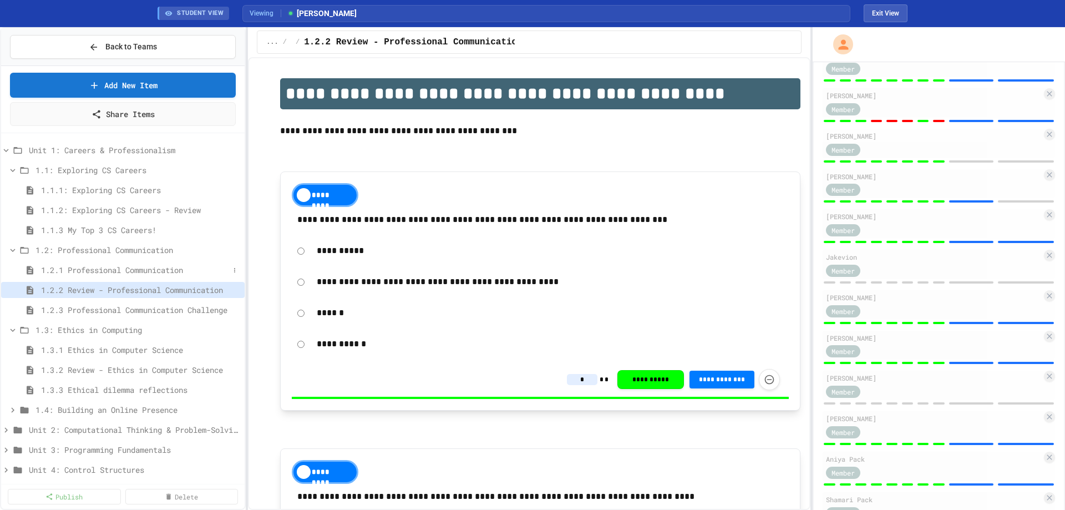
click at [103, 267] on span "1.2.1 Professional Communication" at bounding box center [135, 270] width 188 height 12
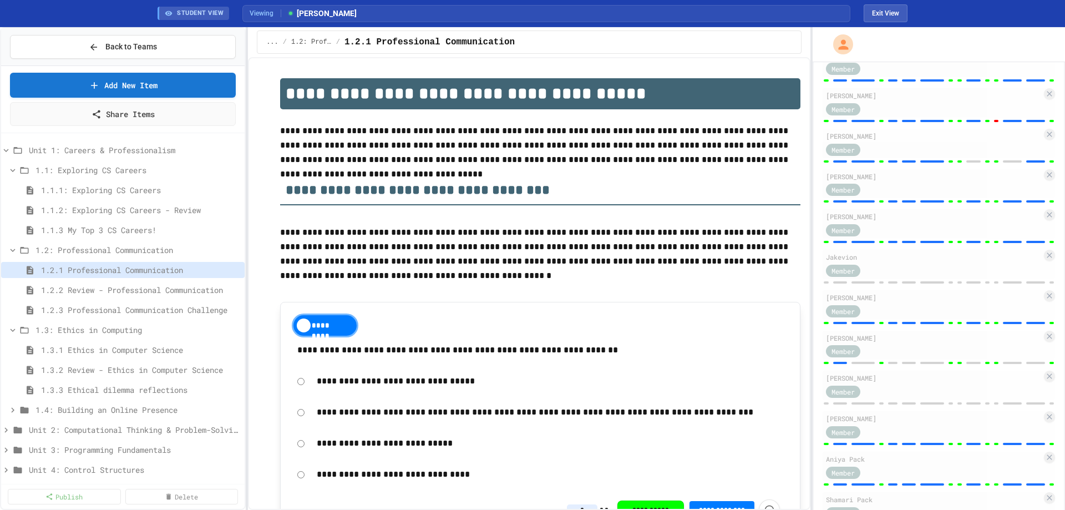
click at [97, 308] on span "1.2.3 Professional Communication Challenge" at bounding box center [140, 310] width 199 height 12
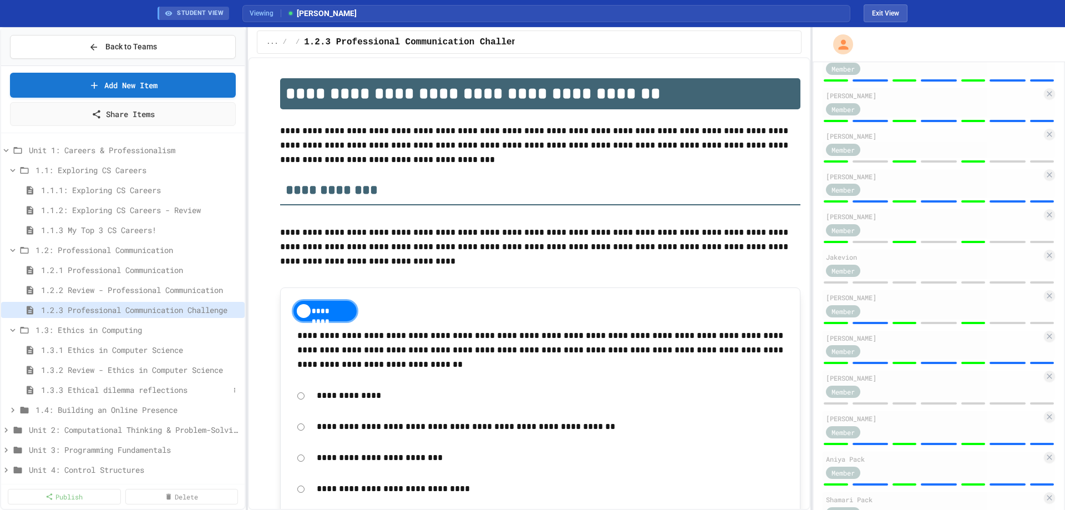
click at [121, 391] on span "1.3.3 Ethical dilemma reflections" at bounding box center [135, 390] width 188 height 12
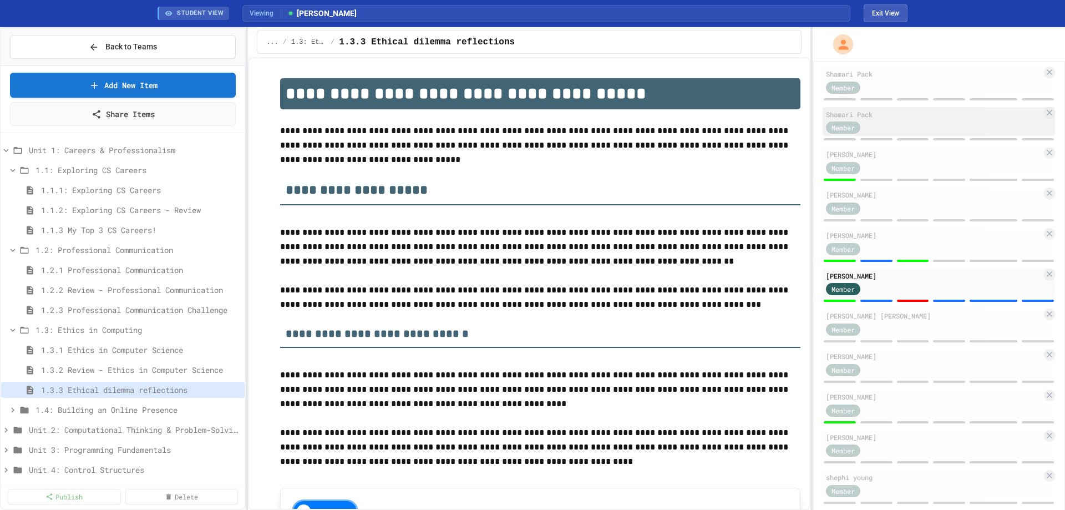
scroll to position [855, 0]
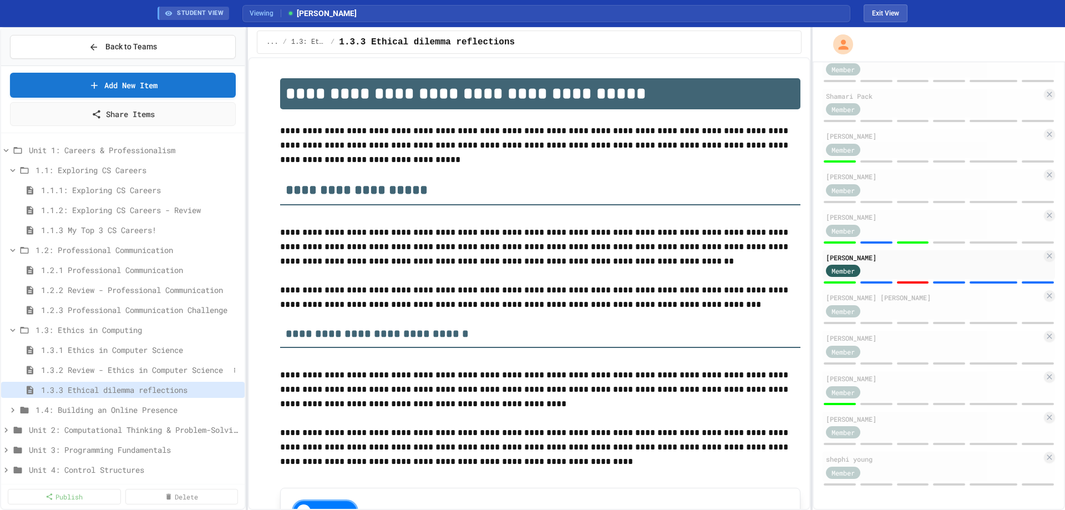
click at [103, 369] on span "1.3.2 Review - Ethics in Computer Science" at bounding box center [135, 370] width 188 height 12
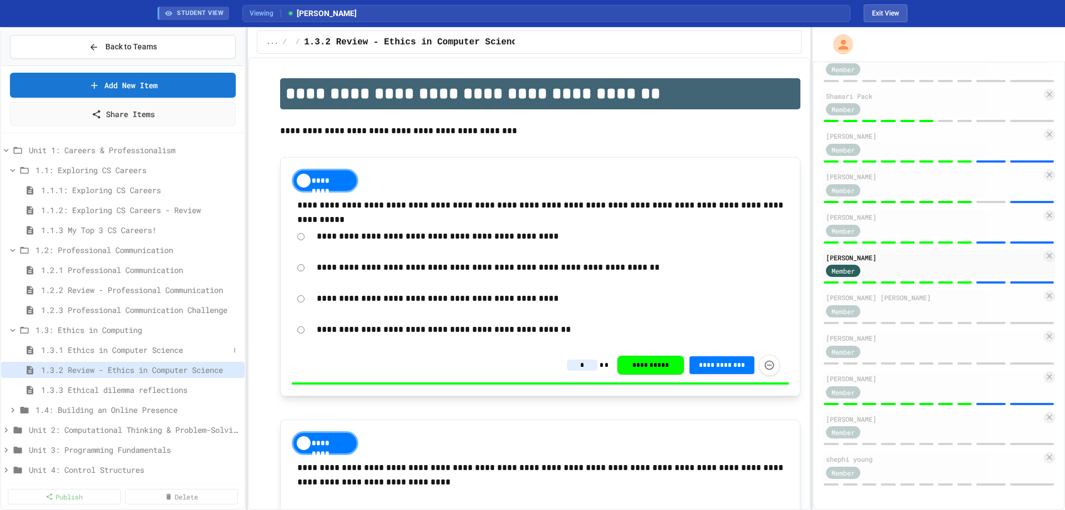
click at [85, 348] on span "1.3.1 Ethics in Computer Science" at bounding box center [135, 350] width 188 height 12
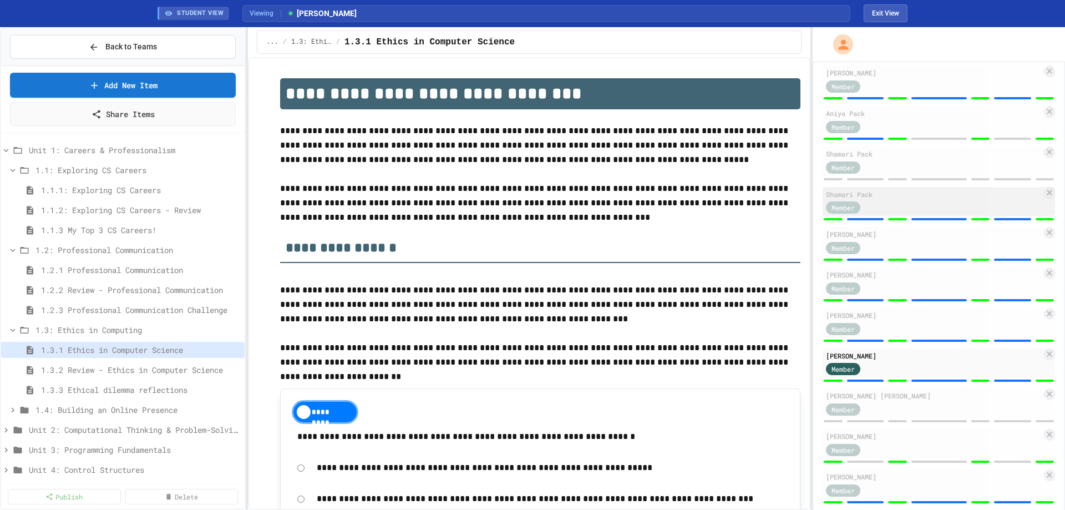
scroll to position [744, 0]
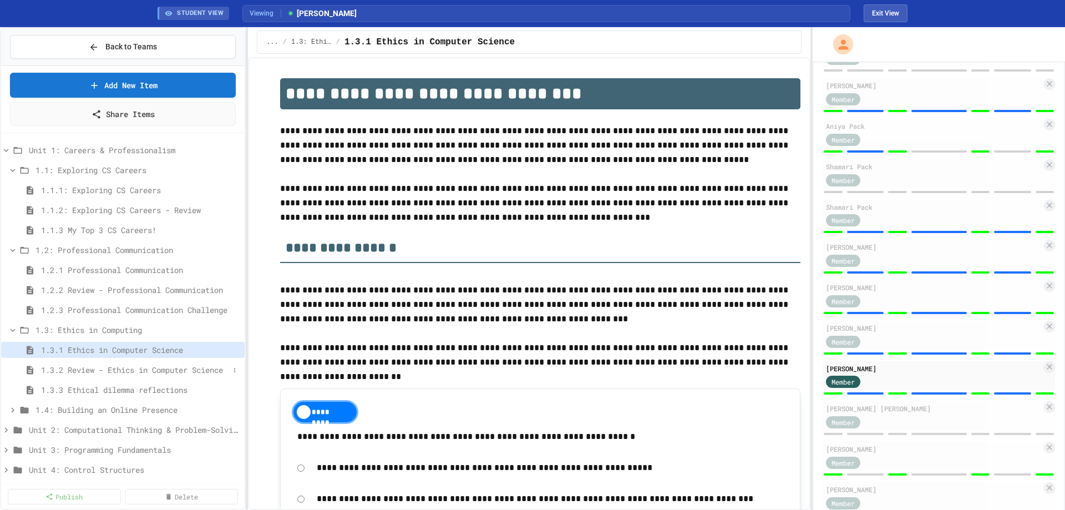
click at [135, 370] on span "1.3.2 Review - Ethics in Computer Science" at bounding box center [135, 370] width 188 height 12
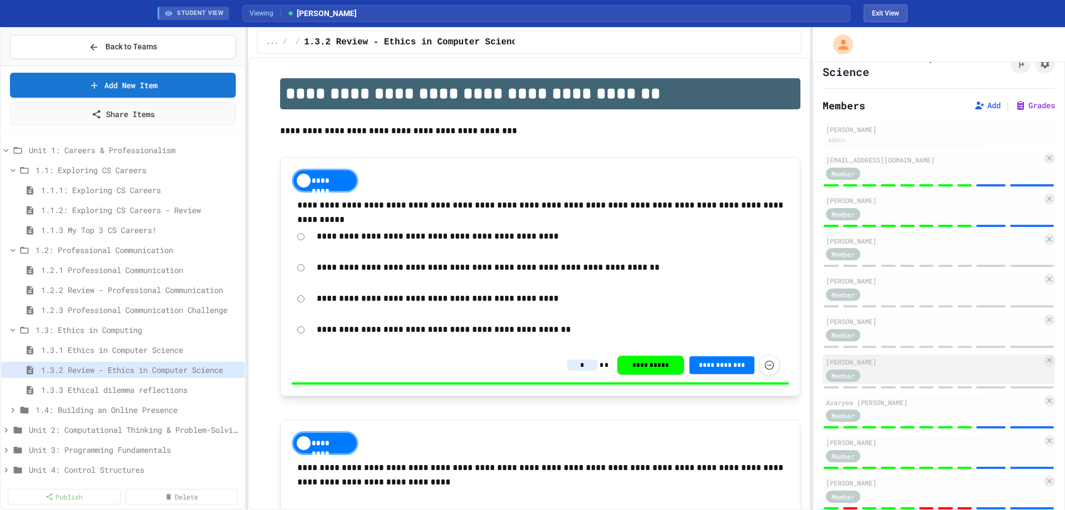
scroll to position [23, 0]
click at [120, 386] on span "1.3.3 Ethical dilemma reflections" at bounding box center [135, 390] width 188 height 12
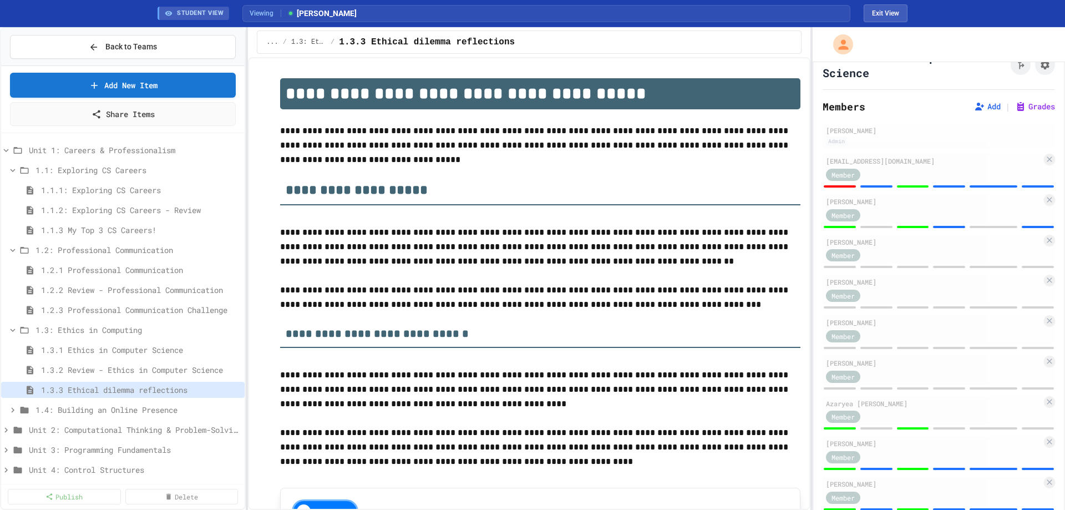
click at [83, 344] on span "1.3.1 Ethics in Computer Science" at bounding box center [140, 350] width 199 height 12
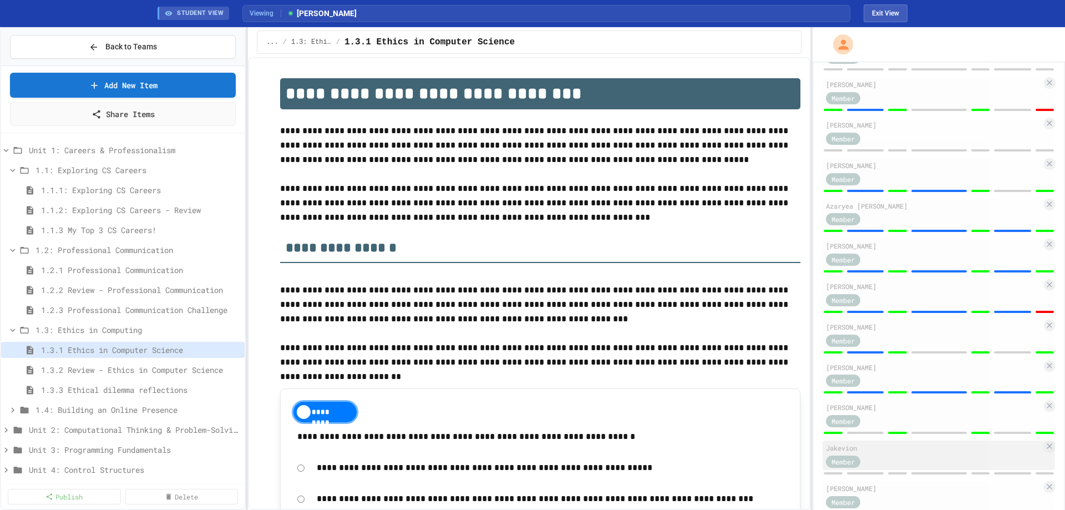
scroll to position [356, 0]
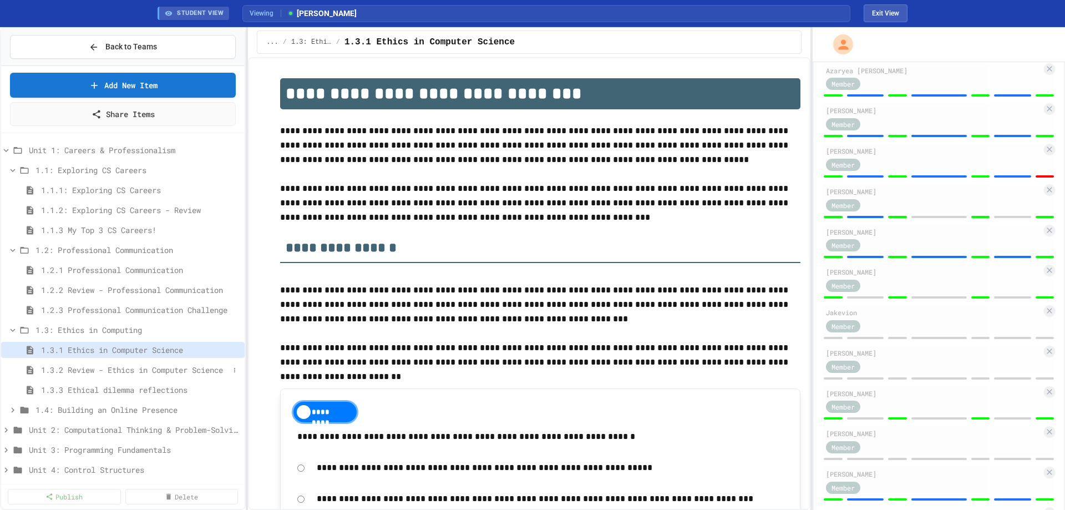
click at [105, 363] on div "1.3.2 Review - Ethics in Computer Science" at bounding box center [123, 370] width 244 height 16
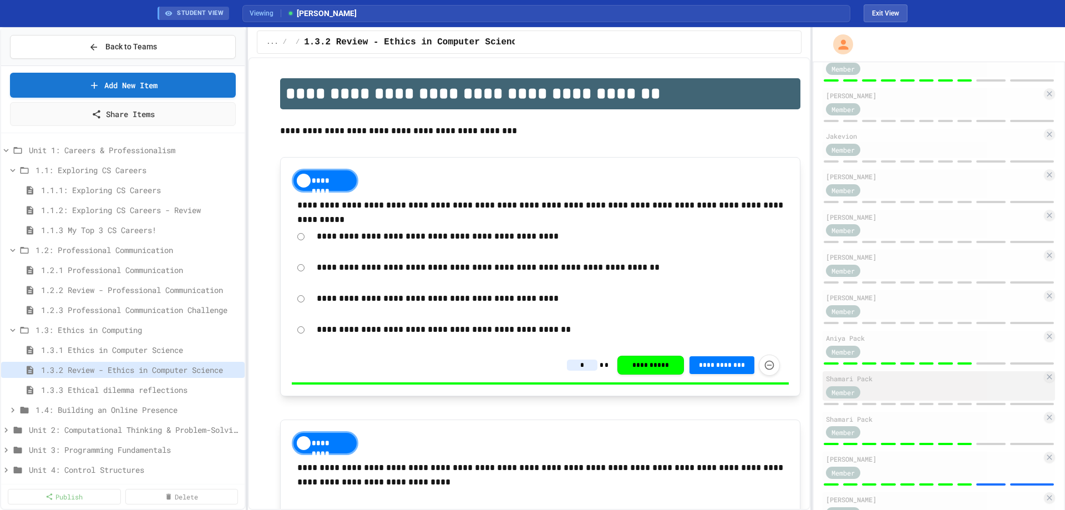
scroll to position [522, 0]
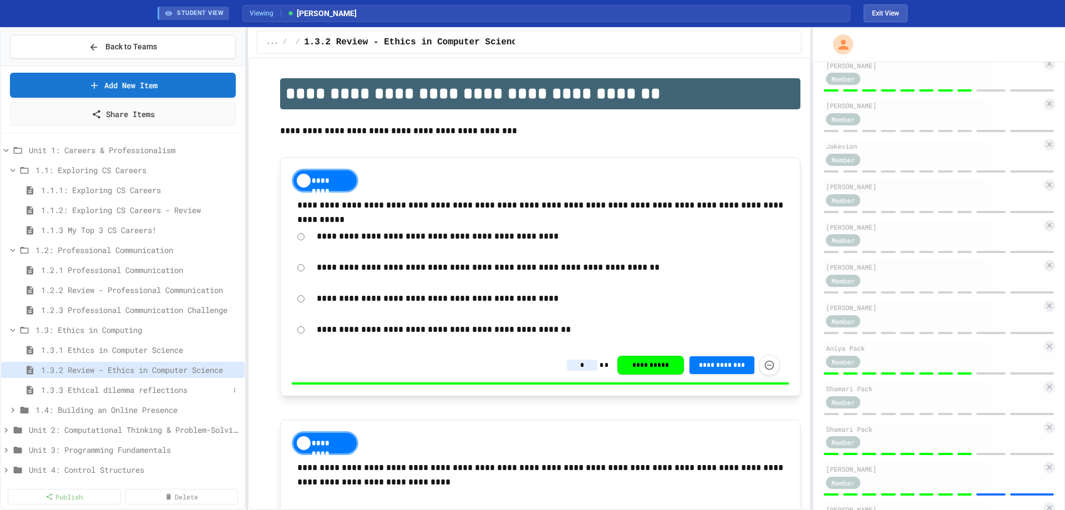
click at [103, 389] on span "1.3.3 Ethical dilemma reflections" at bounding box center [135, 390] width 188 height 12
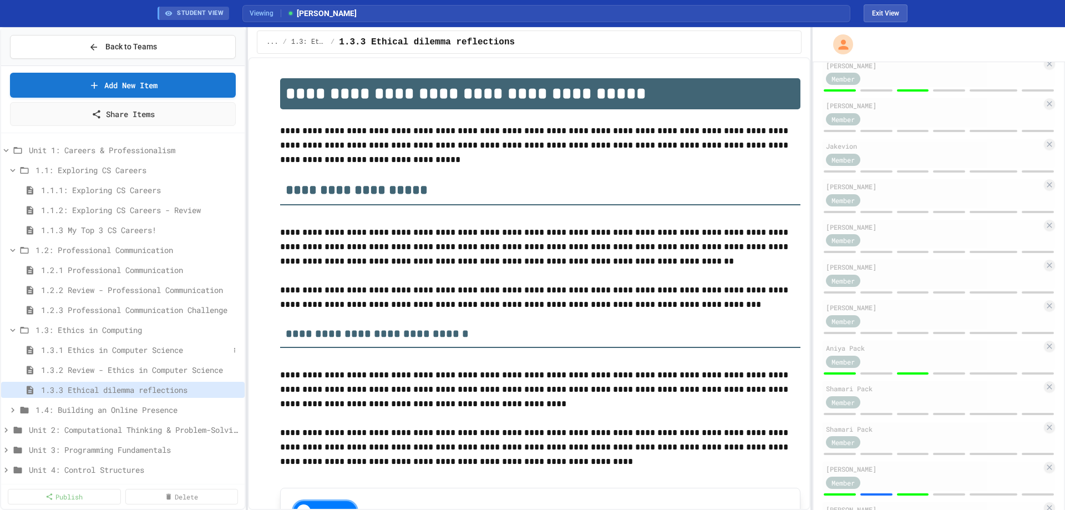
click at [77, 344] on span "1.3.1 Ethics in Computer Science" at bounding box center [135, 350] width 188 height 12
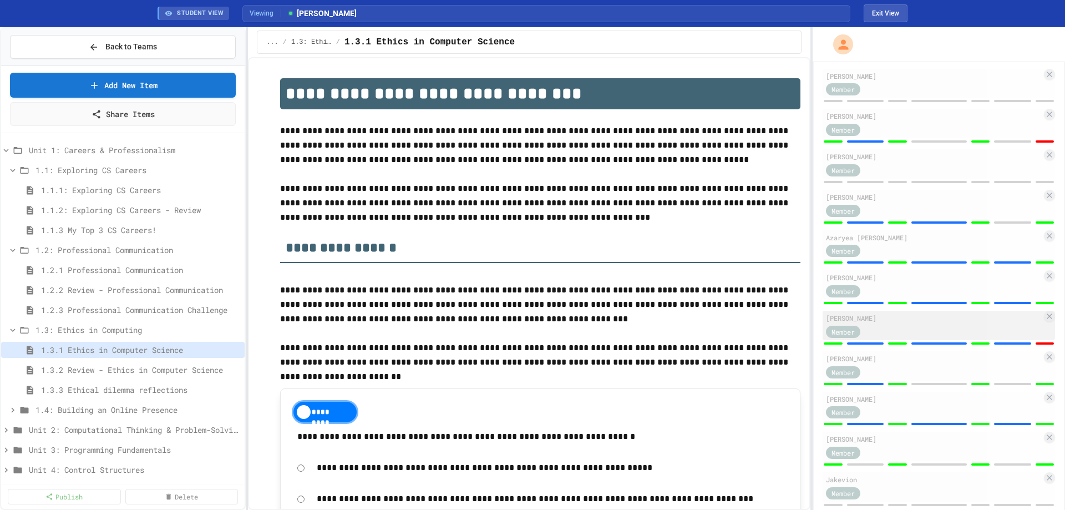
scroll to position [189, 0]
click at [153, 368] on span "1.3.2 Review - Ethics in Computer Science" at bounding box center [135, 370] width 188 height 12
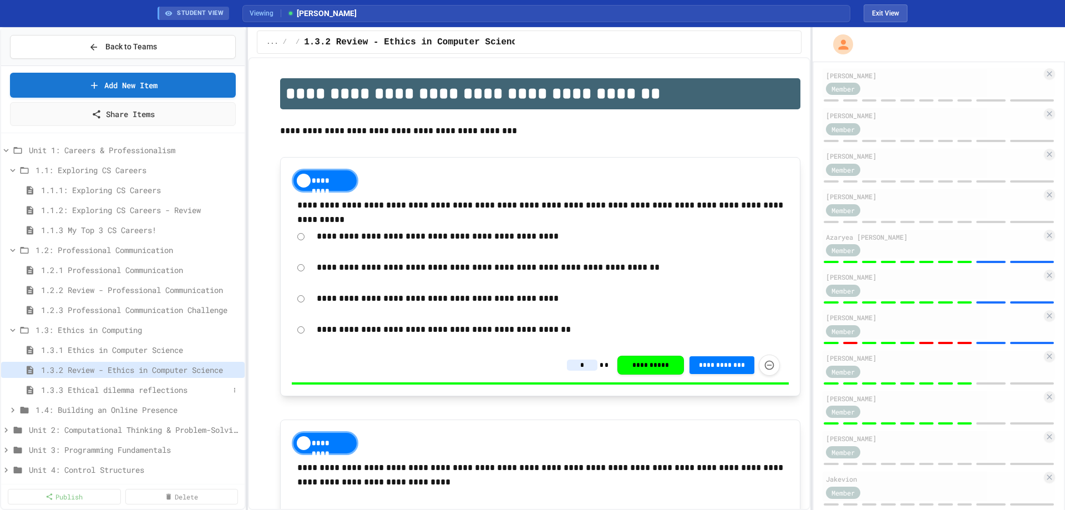
click at [140, 391] on span "1.3.3 Ethical dilemma reflections" at bounding box center [135, 390] width 188 height 12
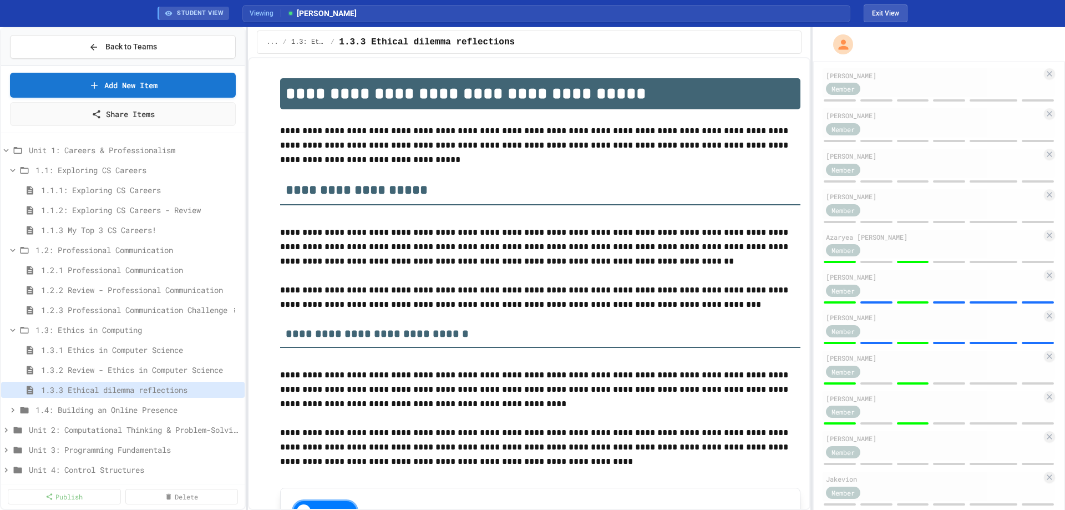
click at [112, 312] on span "1.2.3 Professional Communication Challenge" at bounding box center [135, 310] width 188 height 12
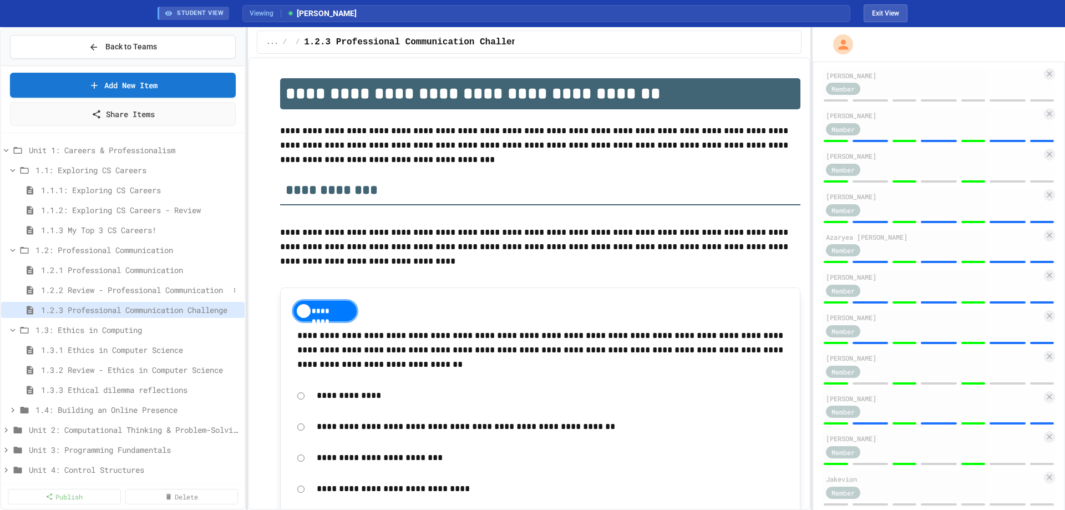
click at [106, 287] on span "1.2.2 Review - Professional Communication" at bounding box center [135, 290] width 188 height 12
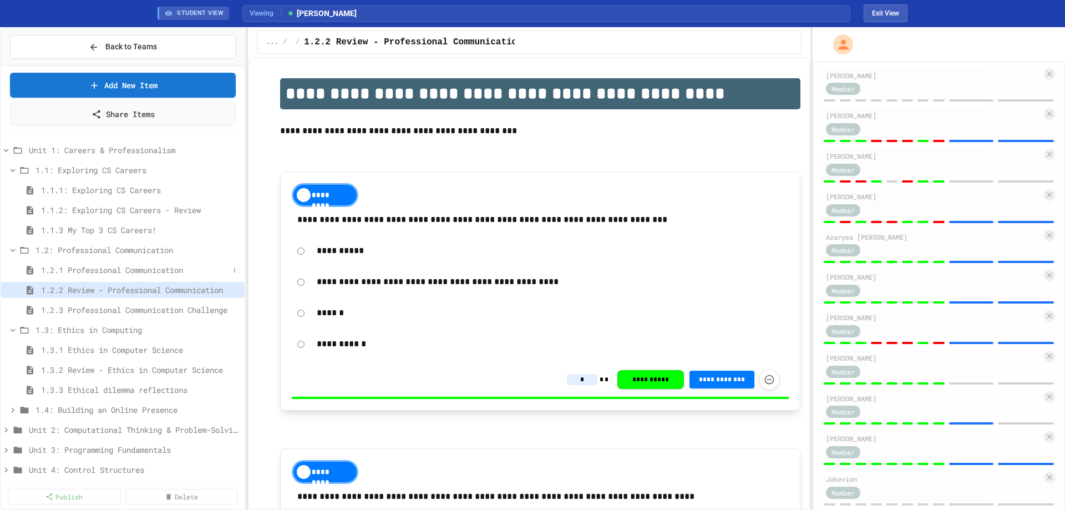
click at [93, 271] on span "1.2.1 Professional Communication" at bounding box center [135, 270] width 188 height 12
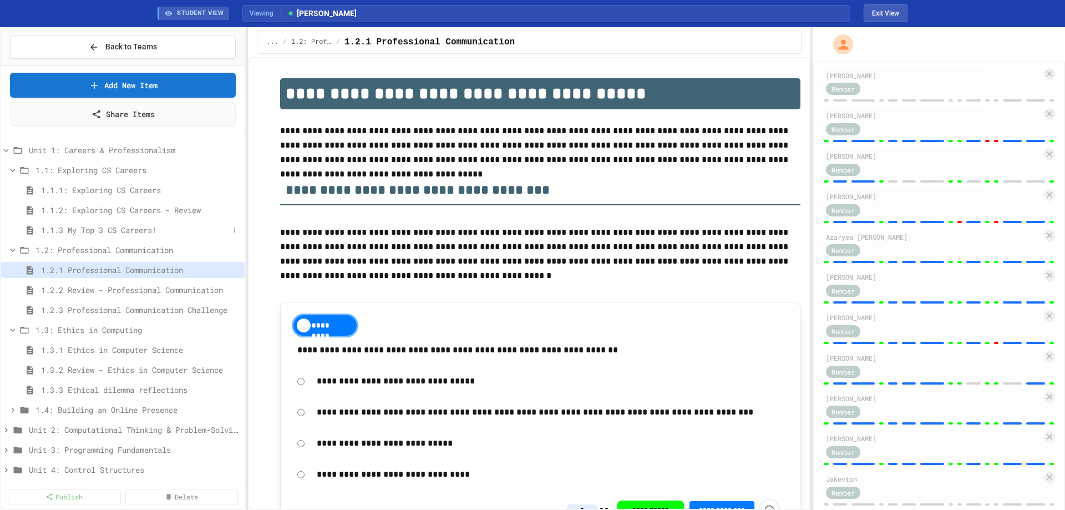
click at [94, 229] on span "1.1.3 My Top 3 CS Careers!" at bounding box center [135, 230] width 188 height 12
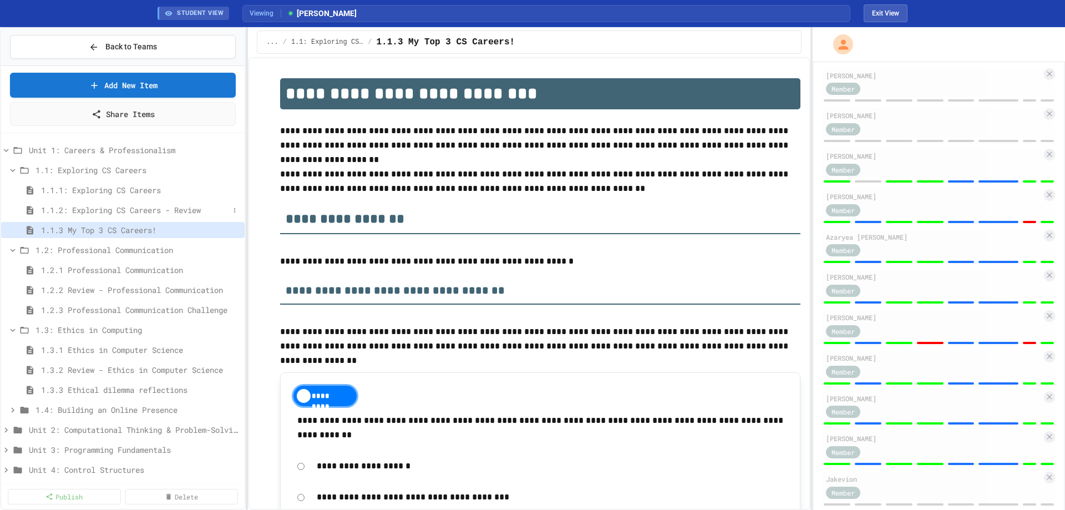
click at [97, 210] on span "1.1.2: Exploring CS Careers - Review" at bounding box center [135, 210] width 188 height 12
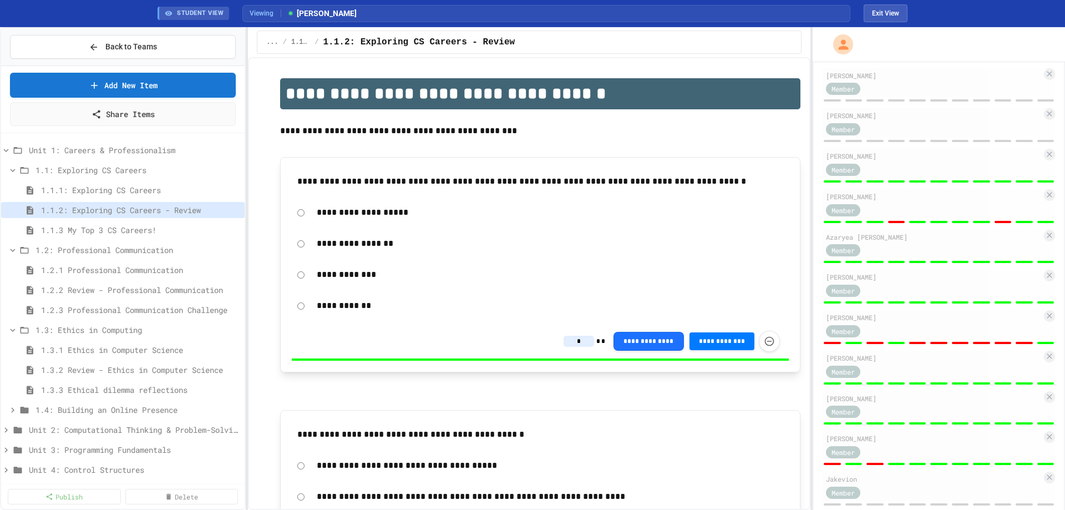
click at [106, 191] on span "1.1.1: Exploring CS Careers" at bounding box center [140, 190] width 199 height 12
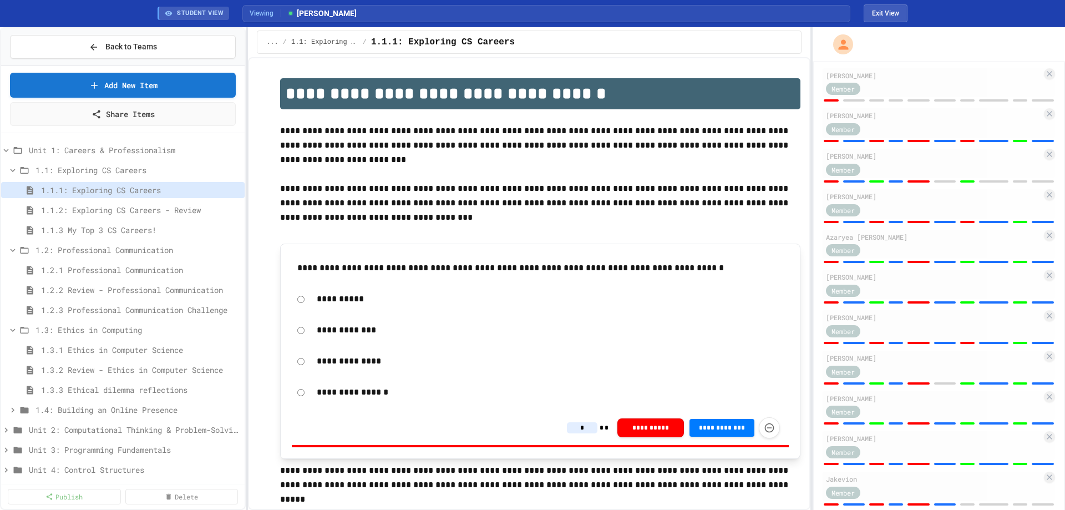
type input "*"
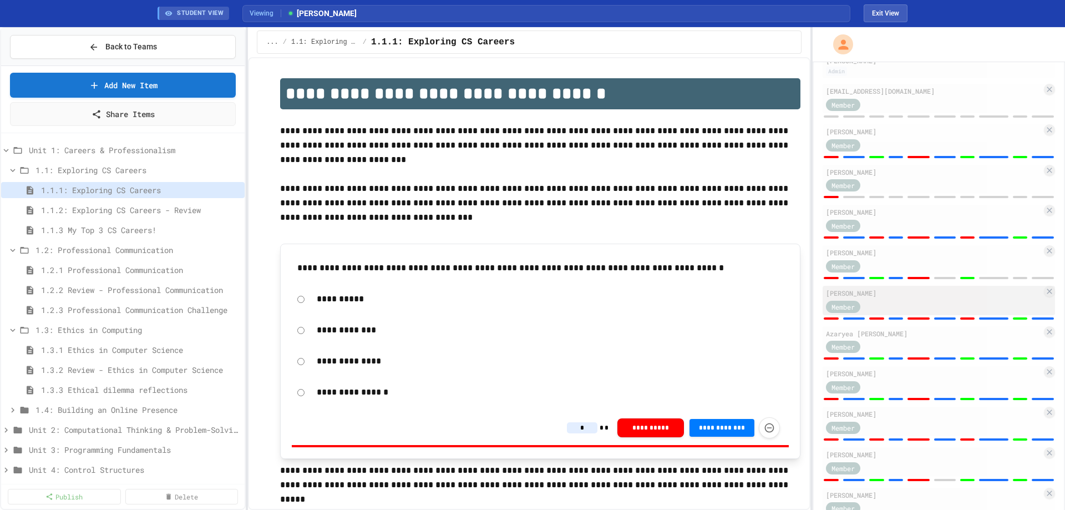
scroll to position [78, 0]
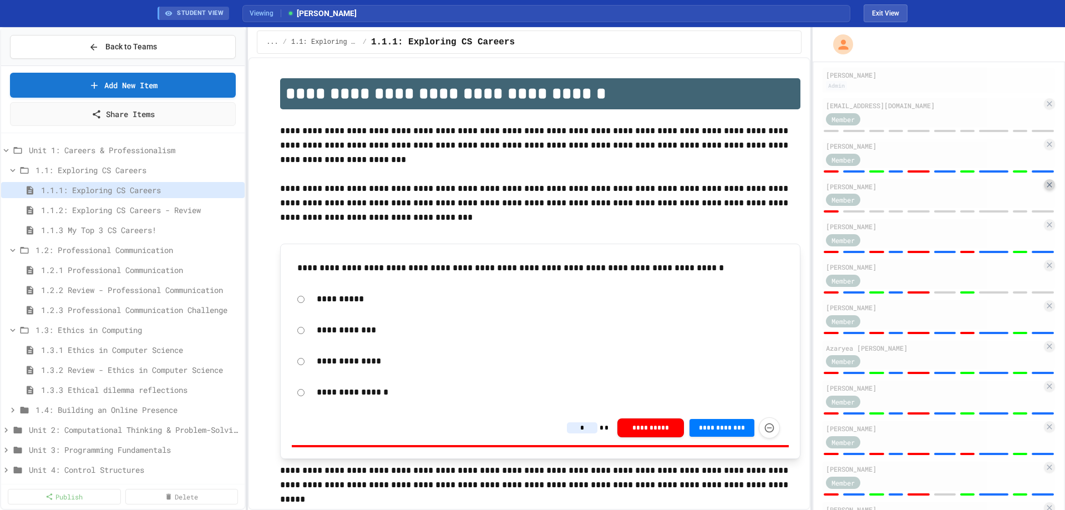
click at [1047, 185] on icon at bounding box center [1049, 184] width 5 height 5
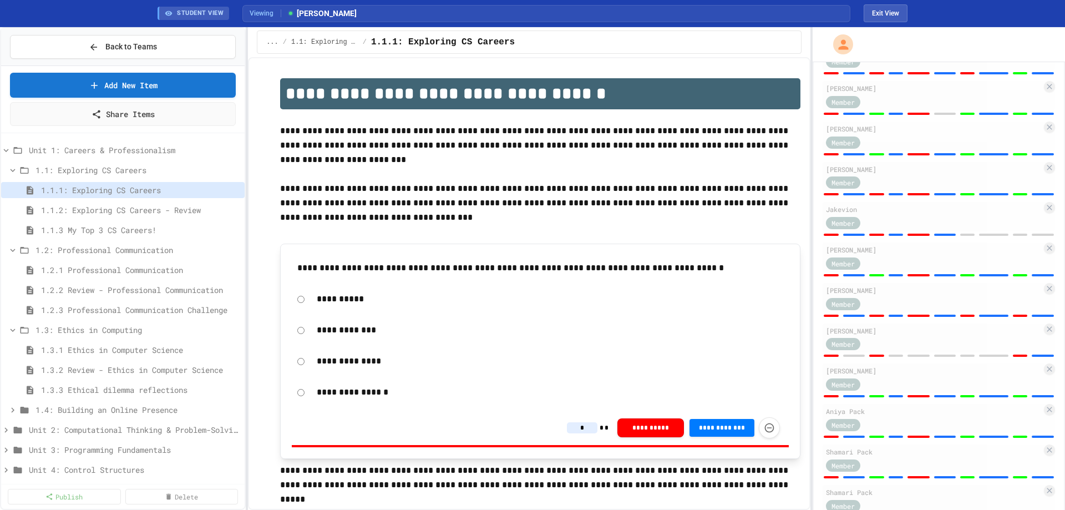
scroll to position [444, 0]
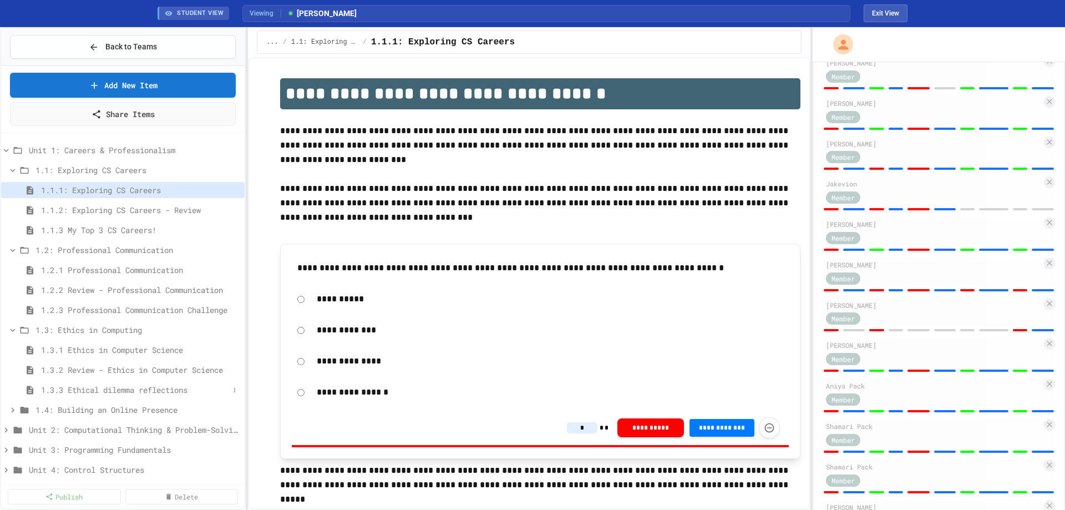
click at [161, 392] on span "1.3.3 Ethical dilemma reflections" at bounding box center [135, 390] width 188 height 12
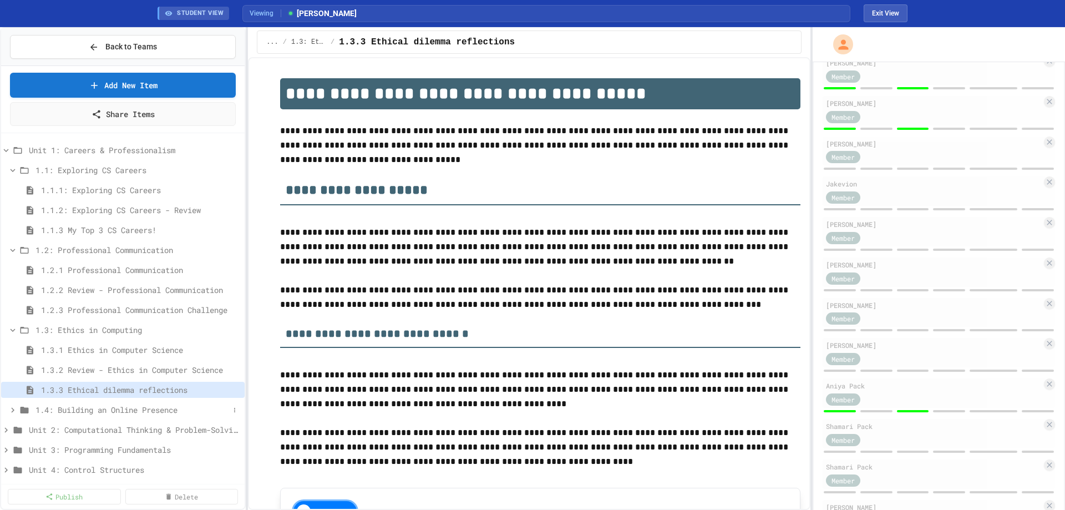
click at [82, 411] on span "1.4: Building an Online Presence" at bounding box center [133, 410] width 194 height 12
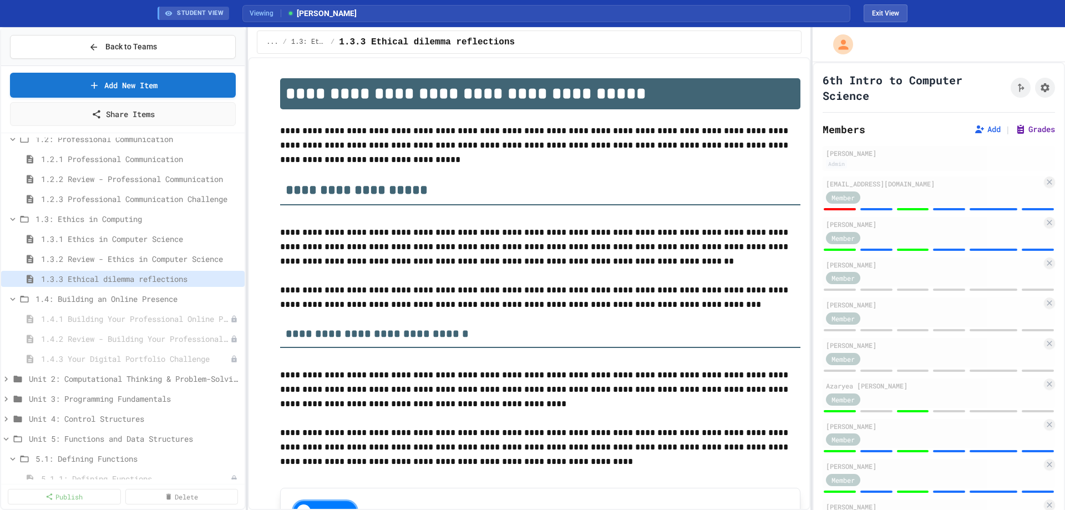
click at [1027, 130] on button "Grades" at bounding box center [1035, 129] width 40 height 11
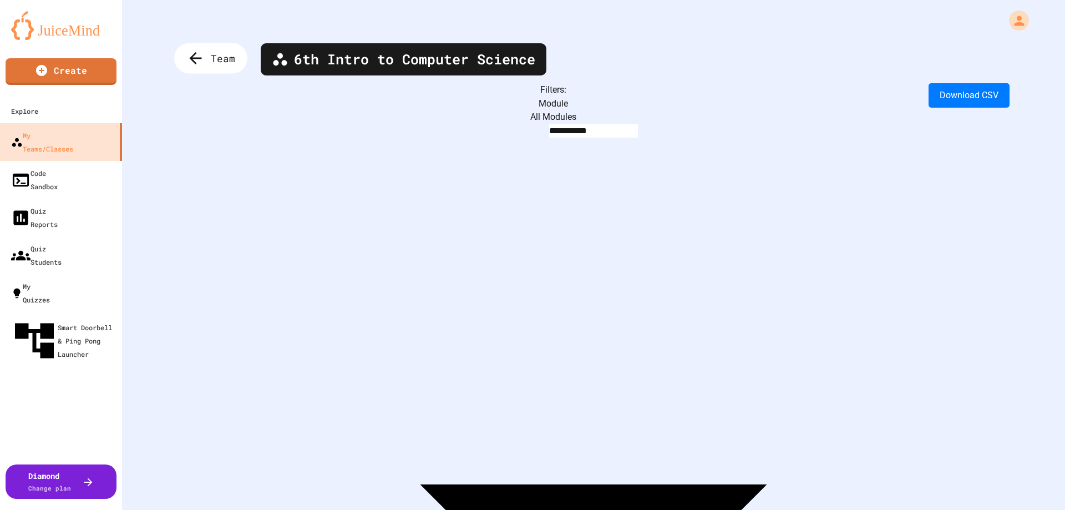
click at [212, 57] on span "Team" at bounding box center [223, 58] width 24 height 14
